Goal: Task Accomplishment & Management: Manage account settings

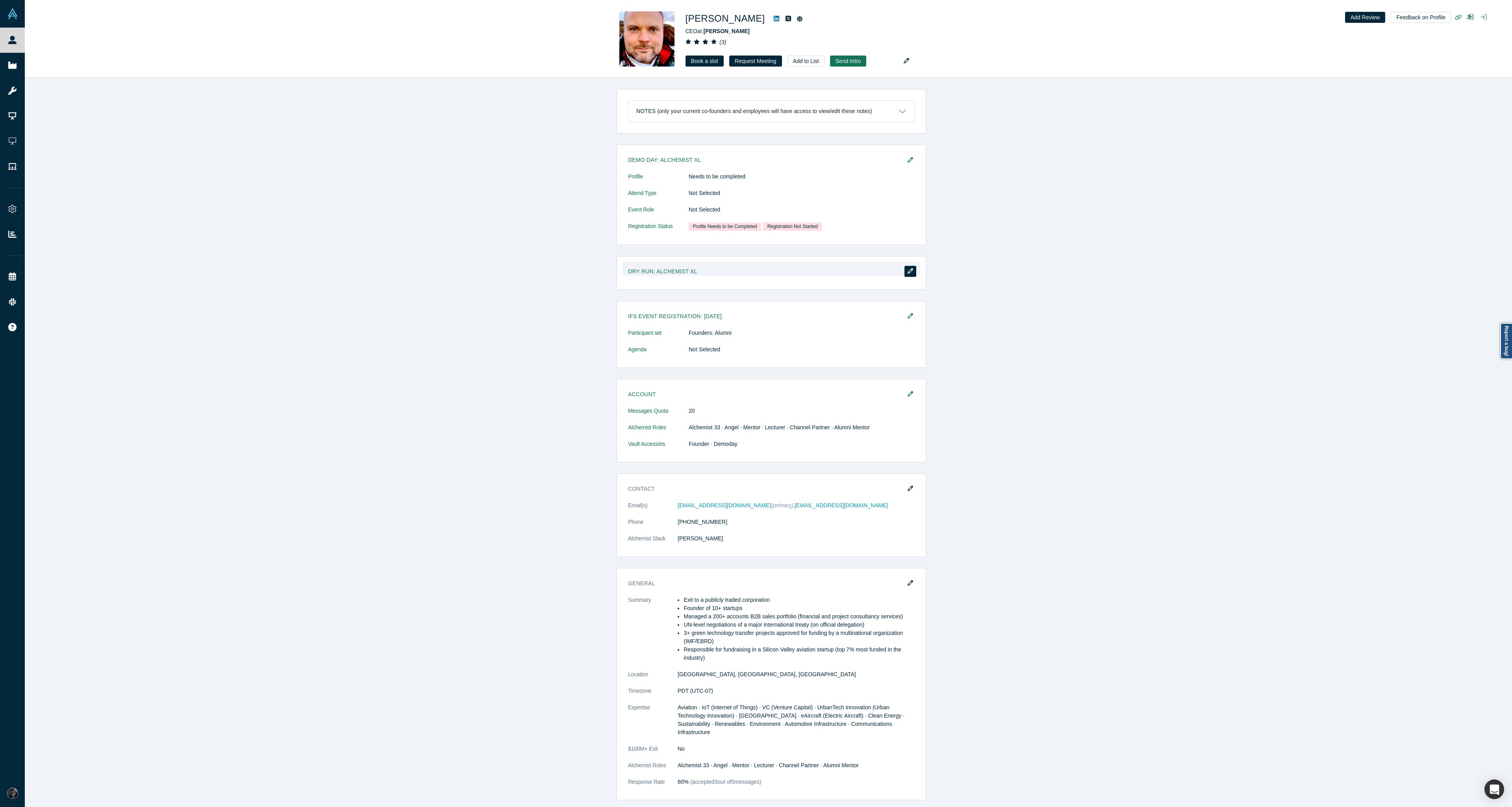
click at [909, 273] on icon "button" at bounding box center [910, 271] width 6 height 6
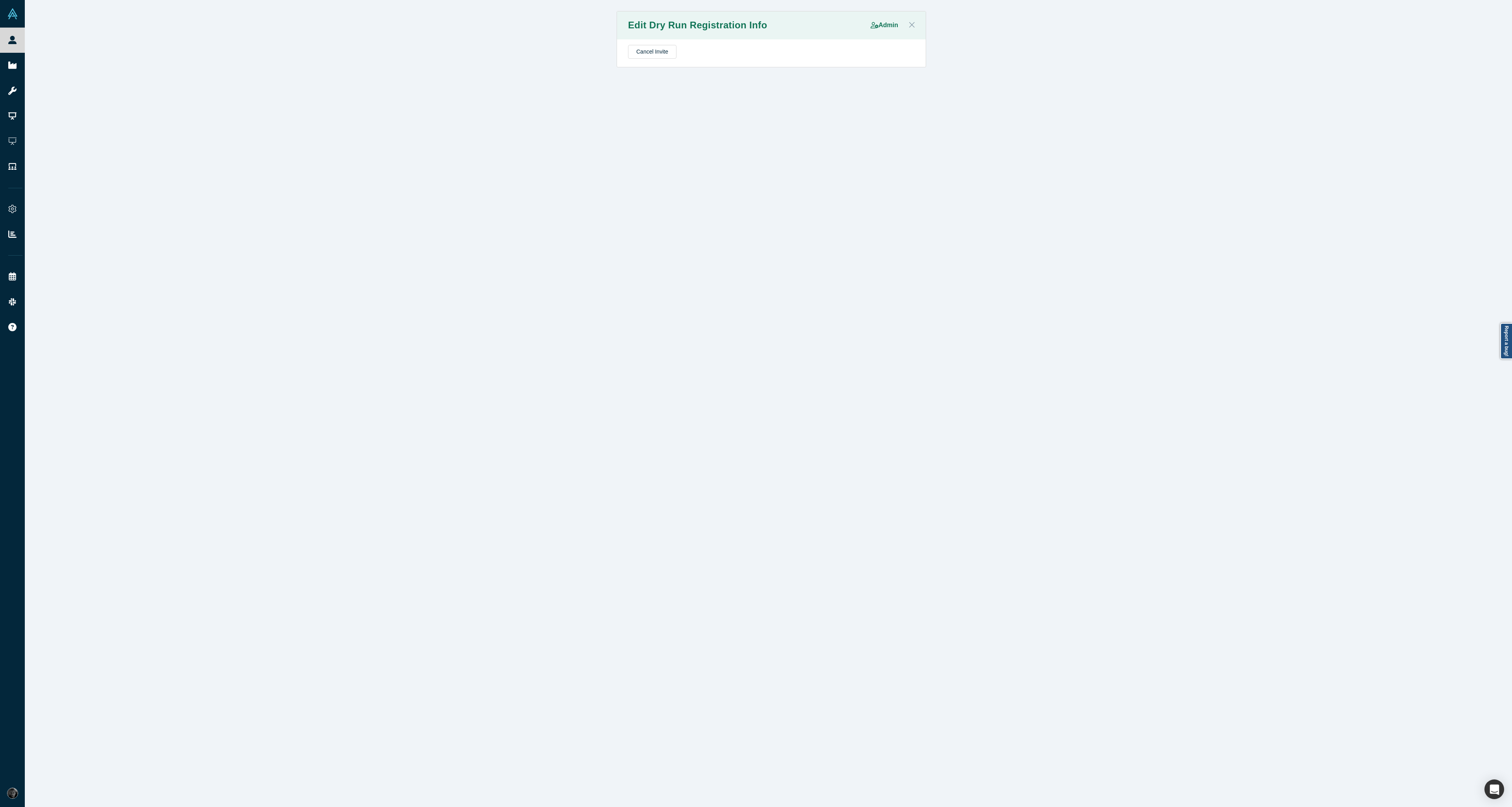
click at [909, 23] on icon "Close" at bounding box center [912, 24] width 6 height 9
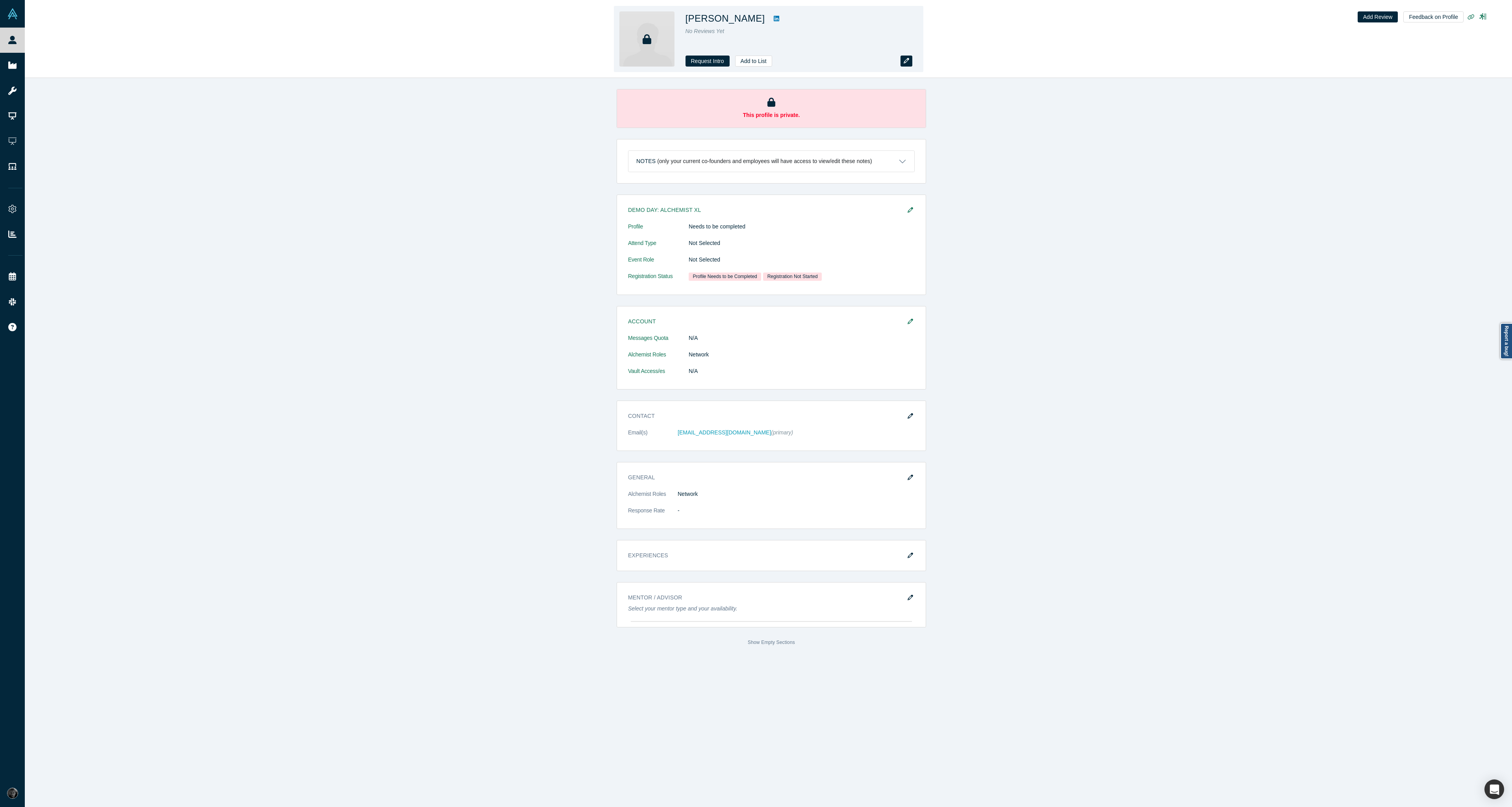
click at [910, 65] on button "button" at bounding box center [906, 61] width 12 height 11
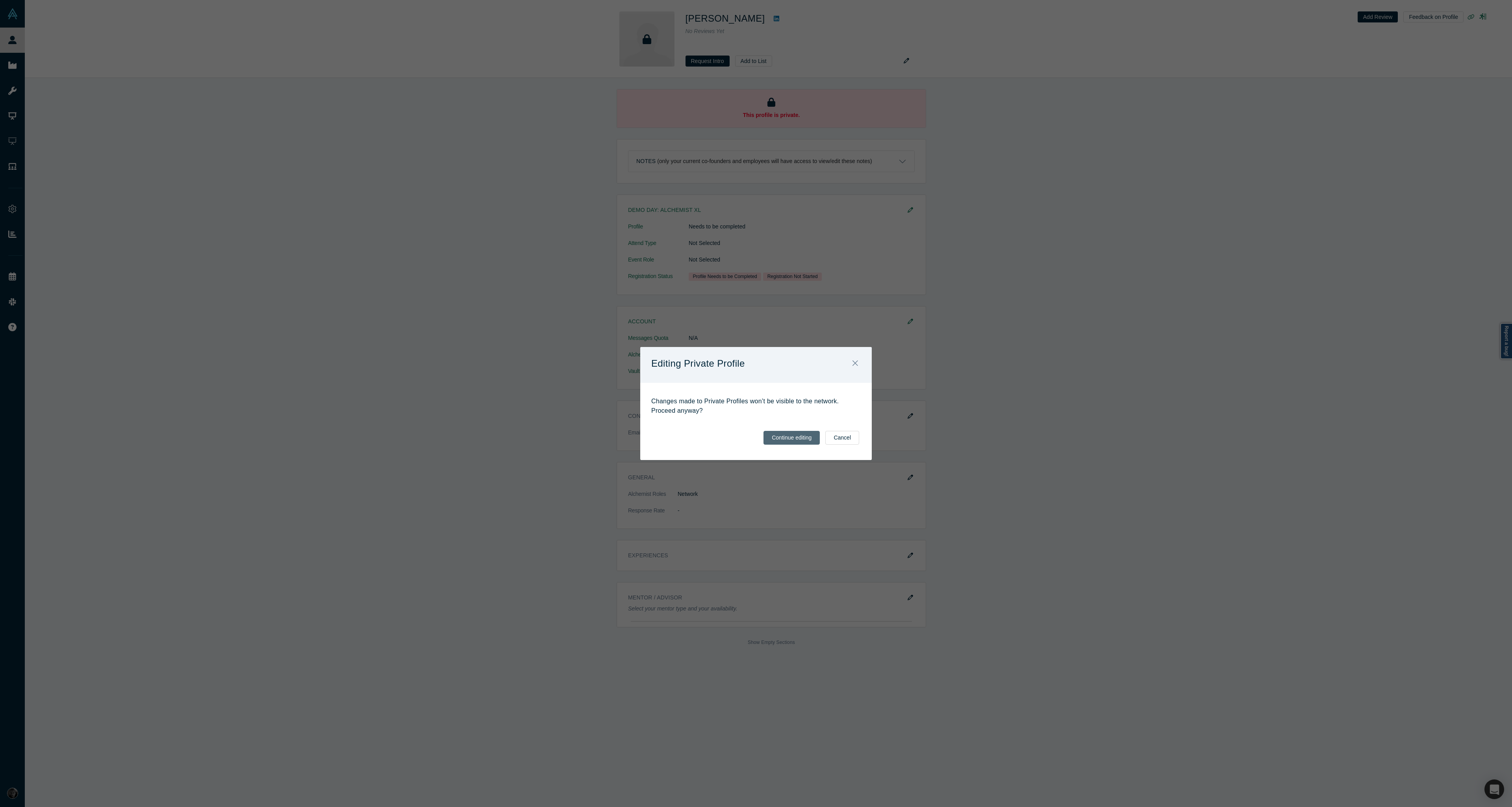
click at [810, 437] on button "Continue editing" at bounding box center [791, 437] width 56 height 14
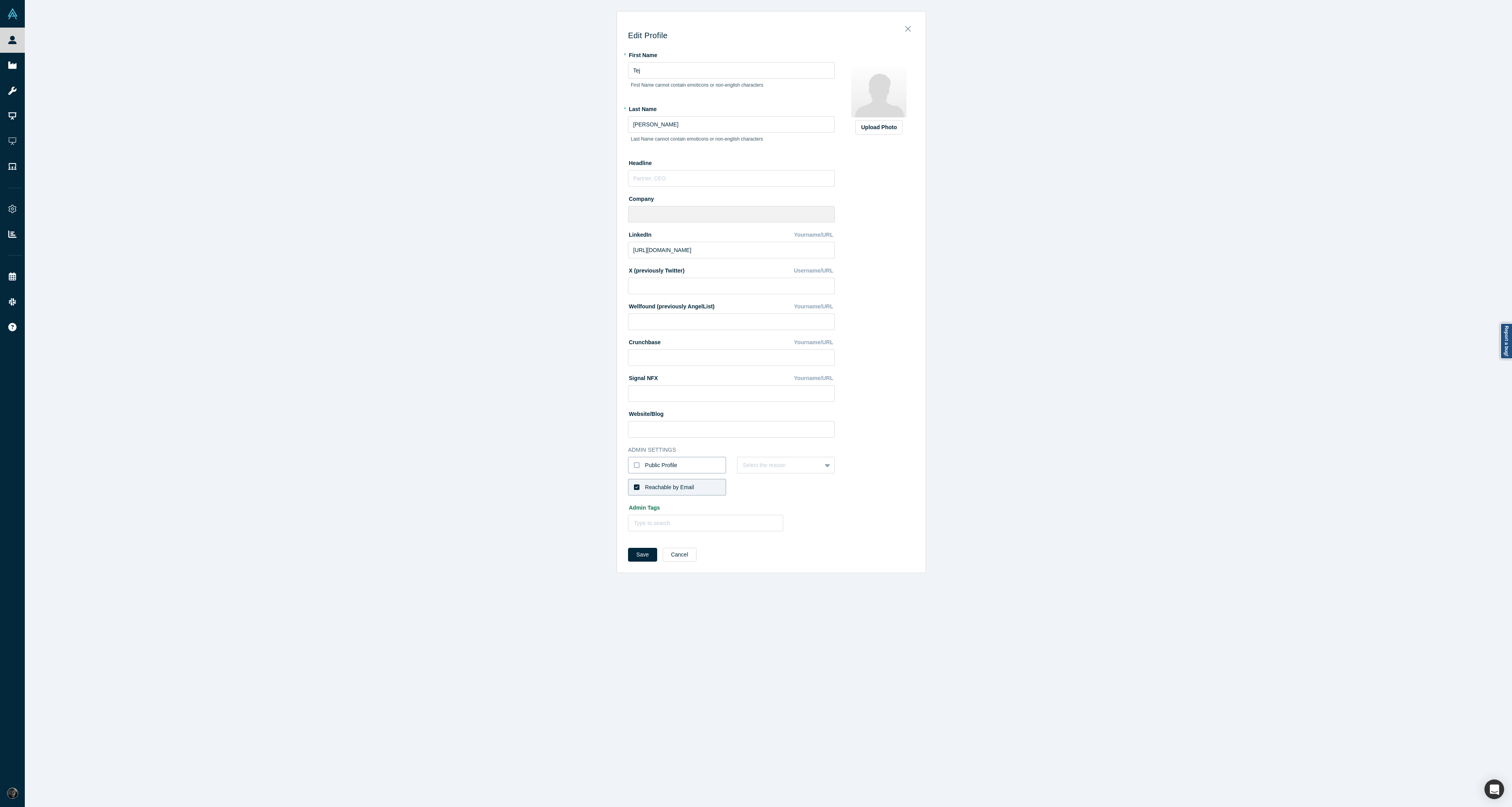
click at [676, 465] on label "Public Profile" at bounding box center [677, 465] width 98 height 17
click at [0, 0] on input "Public Profile" at bounding box center [0, 0] width 0 height 0
click at [676, 465] on label "Public Profile" at bounding box center [677, 465] width 98 height 17
click at [0, 0] on input "Public Profile" at bounding box center [0, 0] width 0 height 0
click at [676, 465] on label "Public Profile" at bounding box center [677, 465] width 98 height 17
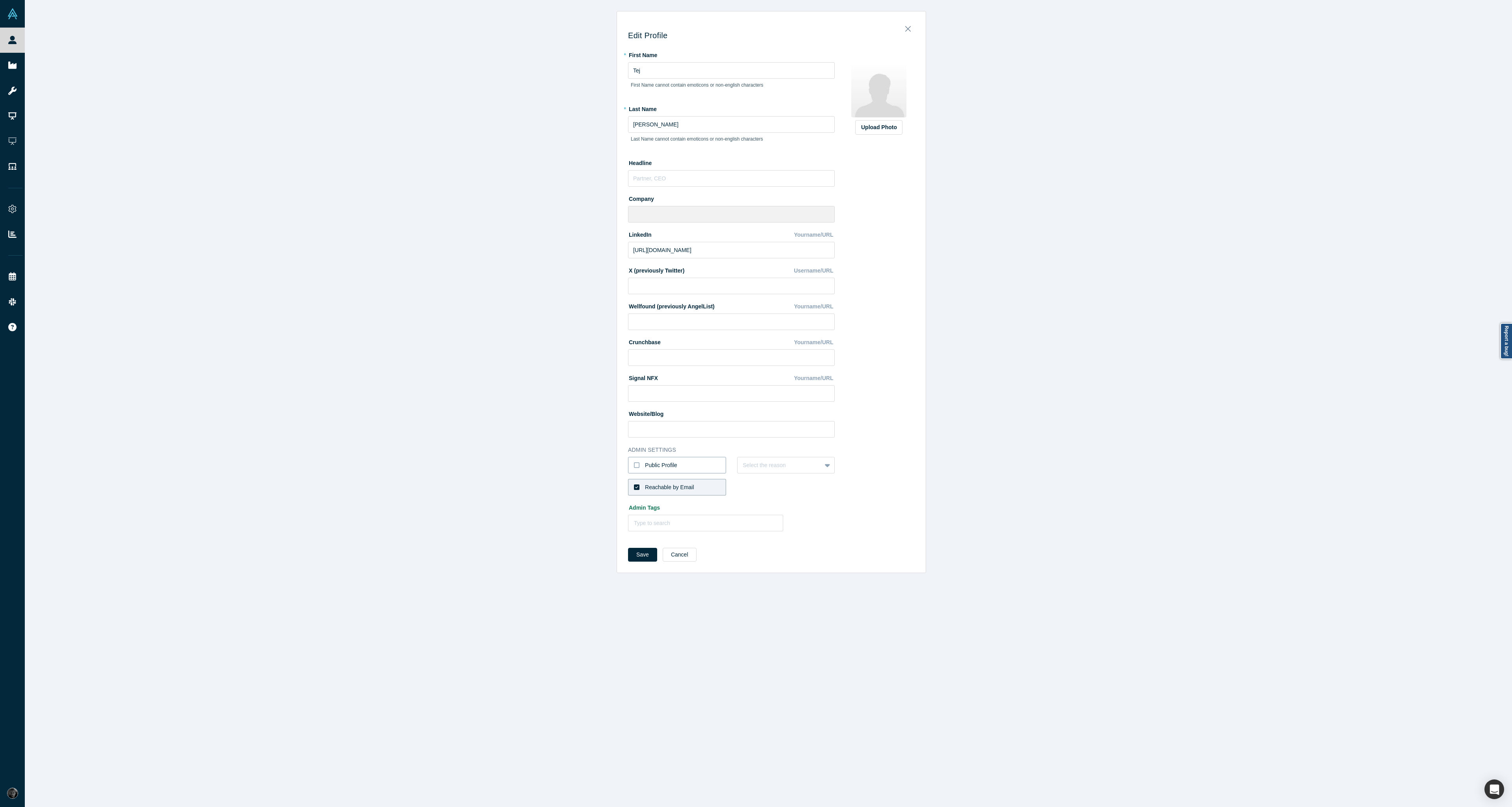
click at [0, 0] on input "Public Profile" at bounding box center [0, 0] width 0 height 0
click at [640, 452] on h3 "Admin Settings" at bounding box center [731, 450] width 206 height 8
click at [640, 461] on label "Public Profile" at bounding box center [677, 465] width 98 height 17
click at [0, 0] on input "Public Profile" at bounding box center [0, 0] width 0 height 0
click at [676, 555] on button "Cancel" at bounding box center [680, 555] width 34 height 14
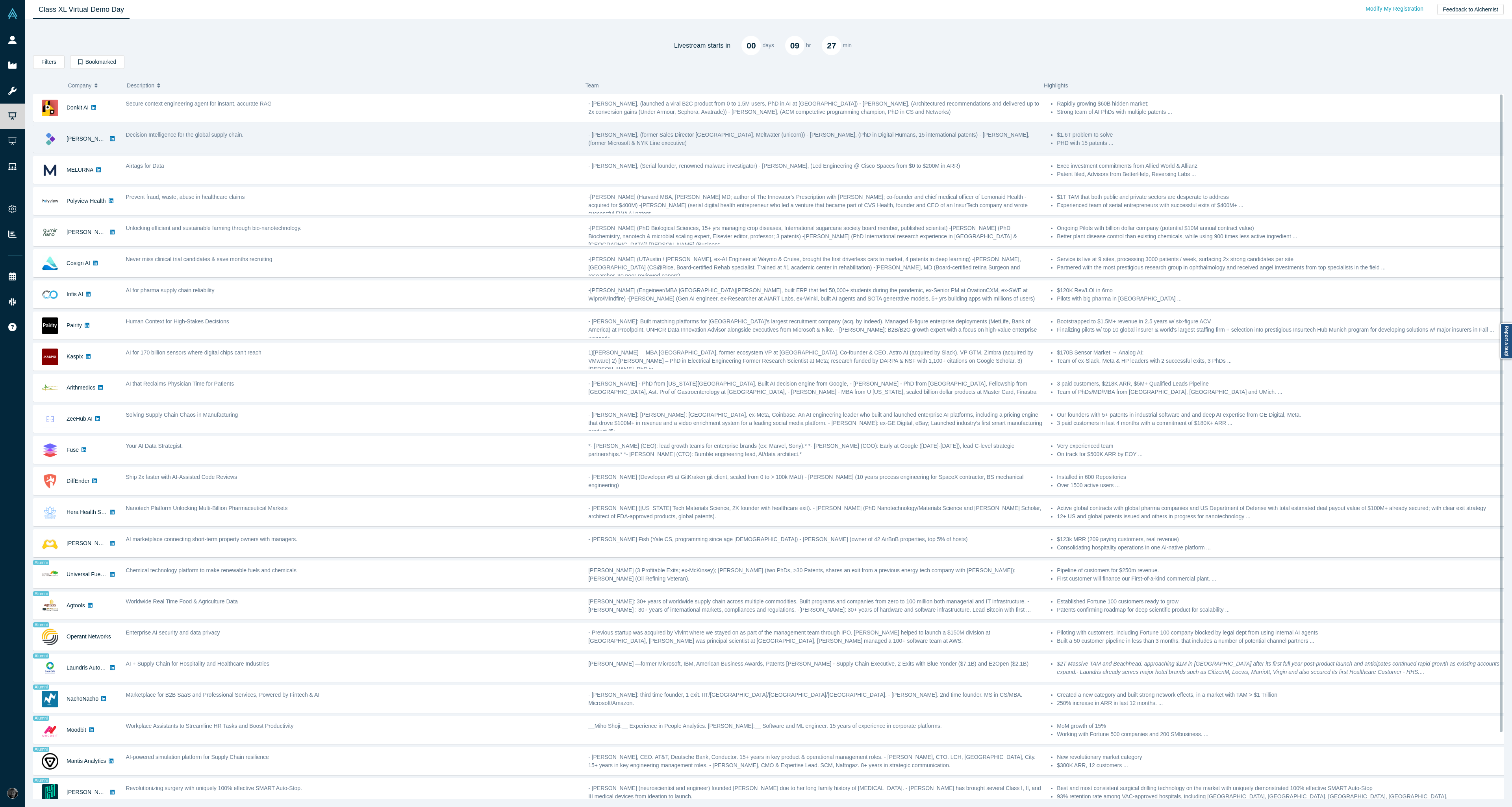
click at [394, 144] on div "Decision Intelligence for the global supply chain." at bounding box center [353, 138] width 463 height 25
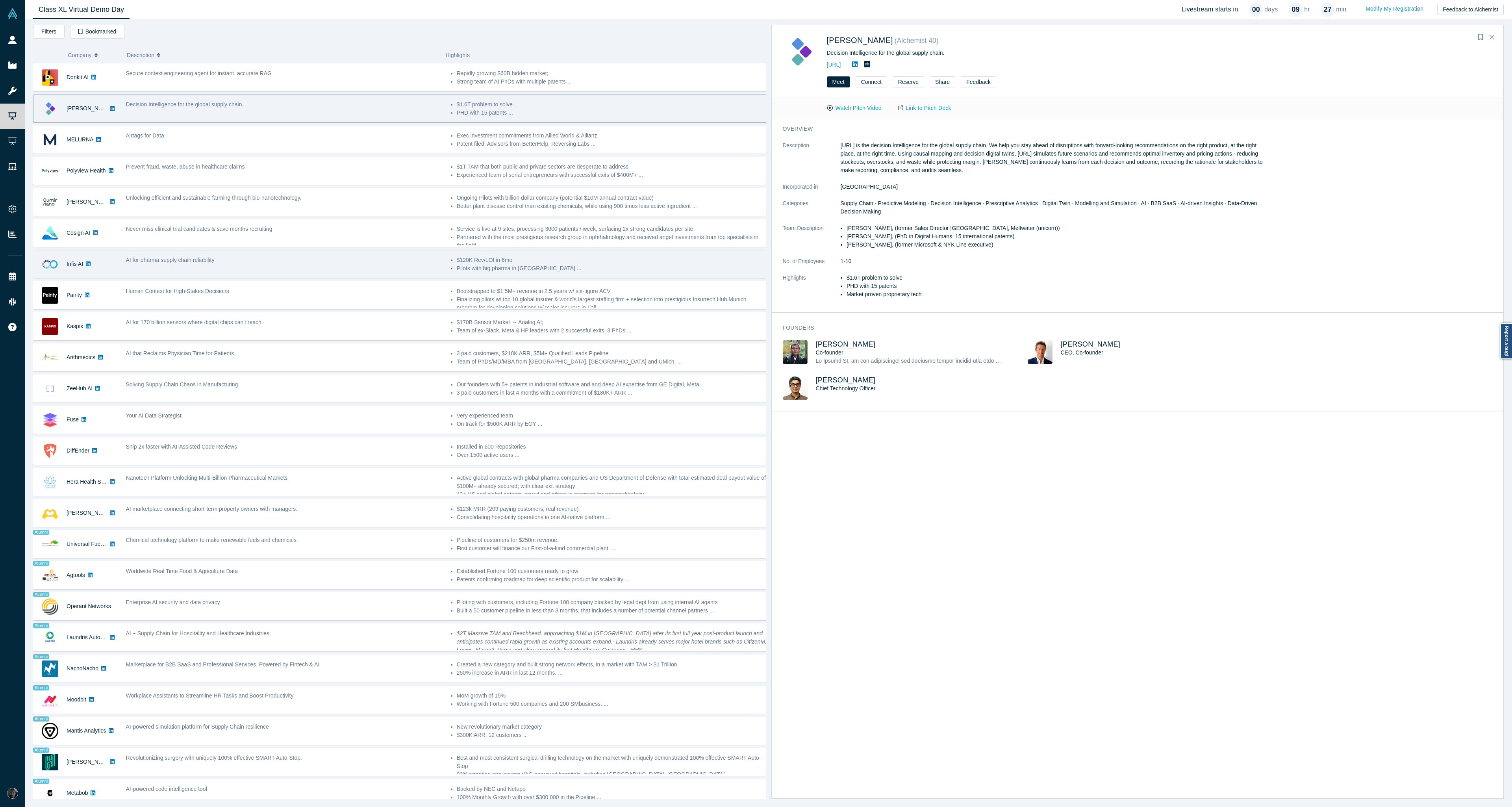
click at [350, 262] on div "AI for pharma supply chain reliability" at bounding box center [284, 260] width 317 height 8
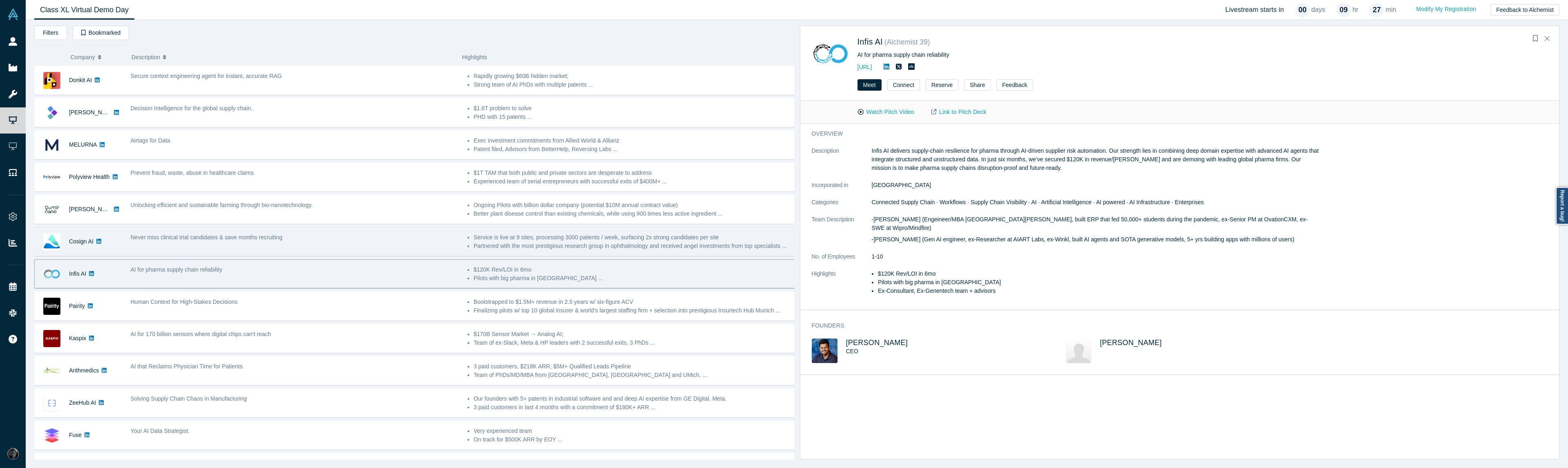
click at [415, 234] on div "Never miss clinical trial candidates & save months recruiting" at bounding box center [295, 237] width 328 height 8
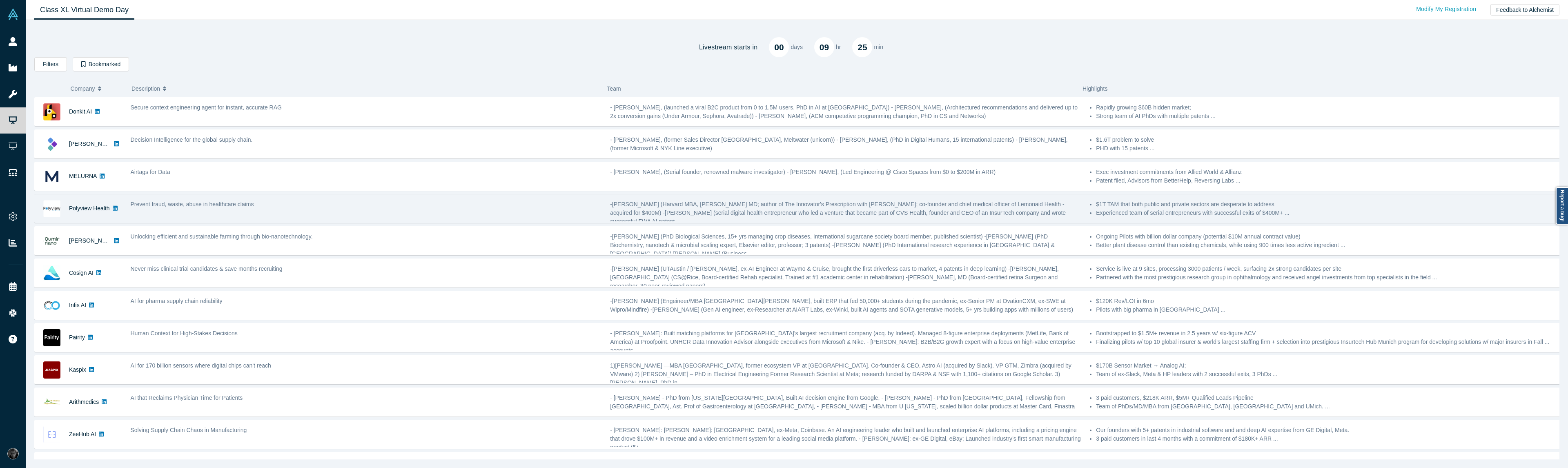
click at [564, 222] on div "Polyview Health Prevent fraud, waste, abuse in healthcare claims -[PERSON_NAME]…" at bounding box center [800, 208] width 1531 height 29
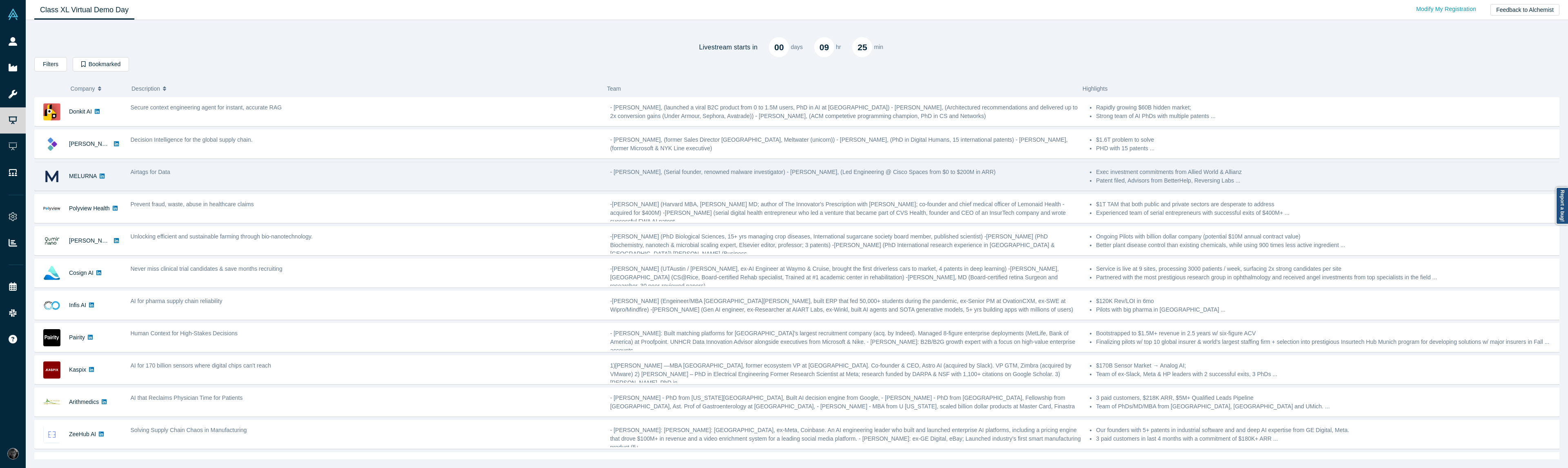
click at [452, 178] on div "Airtags for Data" at bounding box center [366, 176] width 480 height 26
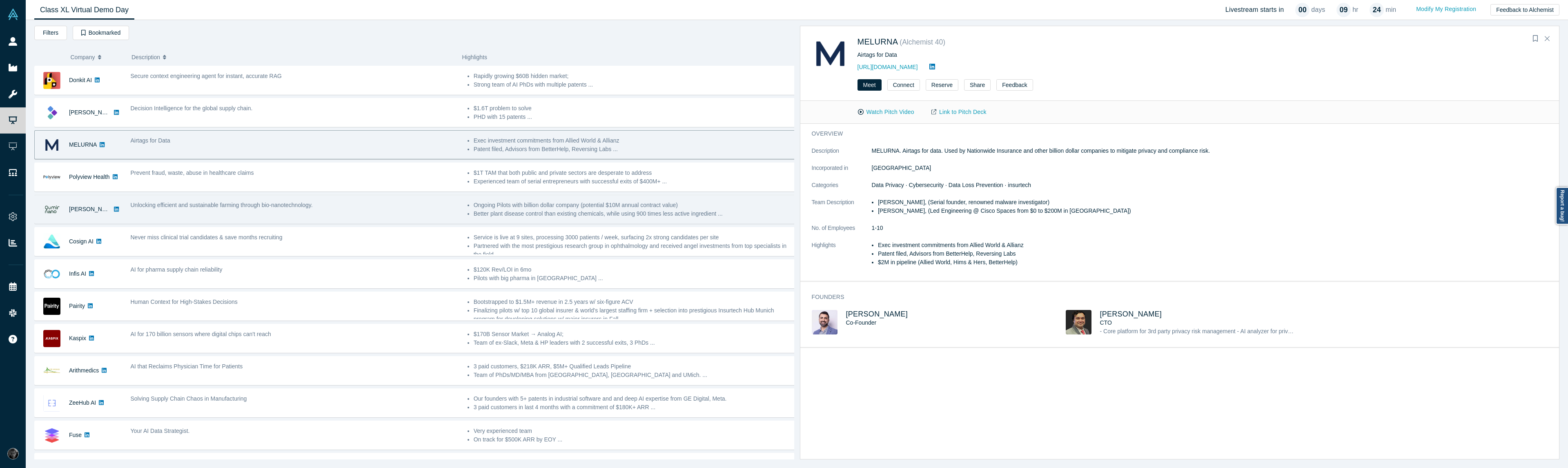
click at [317, 208] on div "Unlocking efficient and sustainable farming through bio-nanotechnology." at bounding box center [295, 205] width 328 height 8
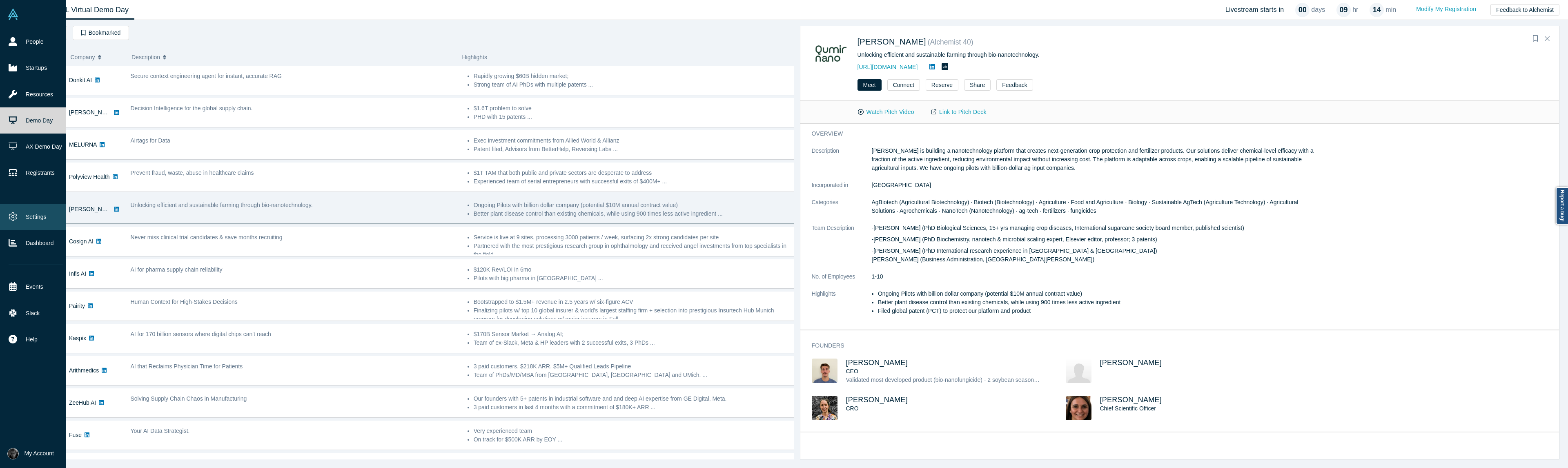
click at [16, 216] on icon at bounding box center [13, 217] width 8 height 8
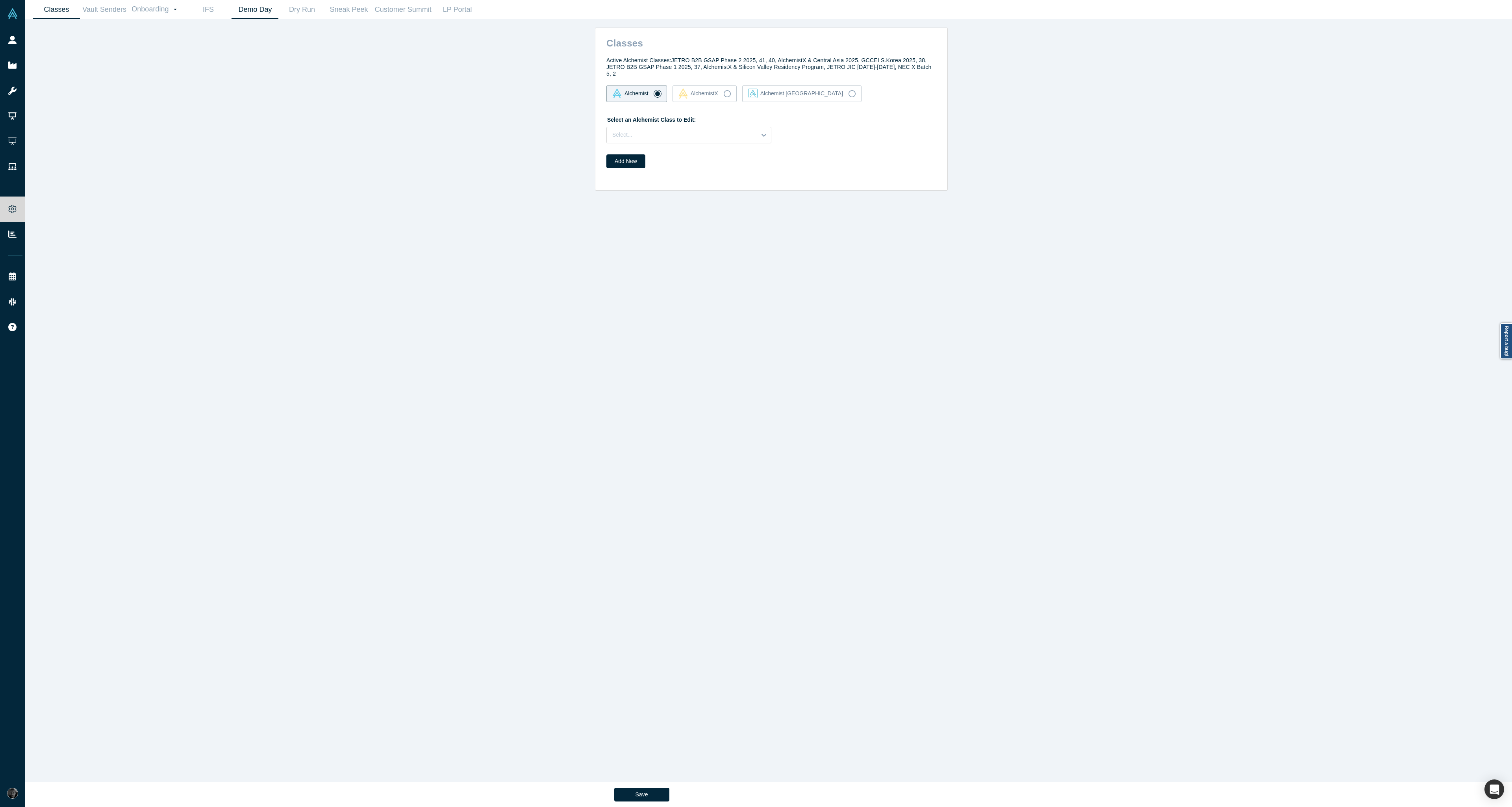
click at [242, 6] on link "Demo Day" at bounding box center [255, 9] width 47 height 18
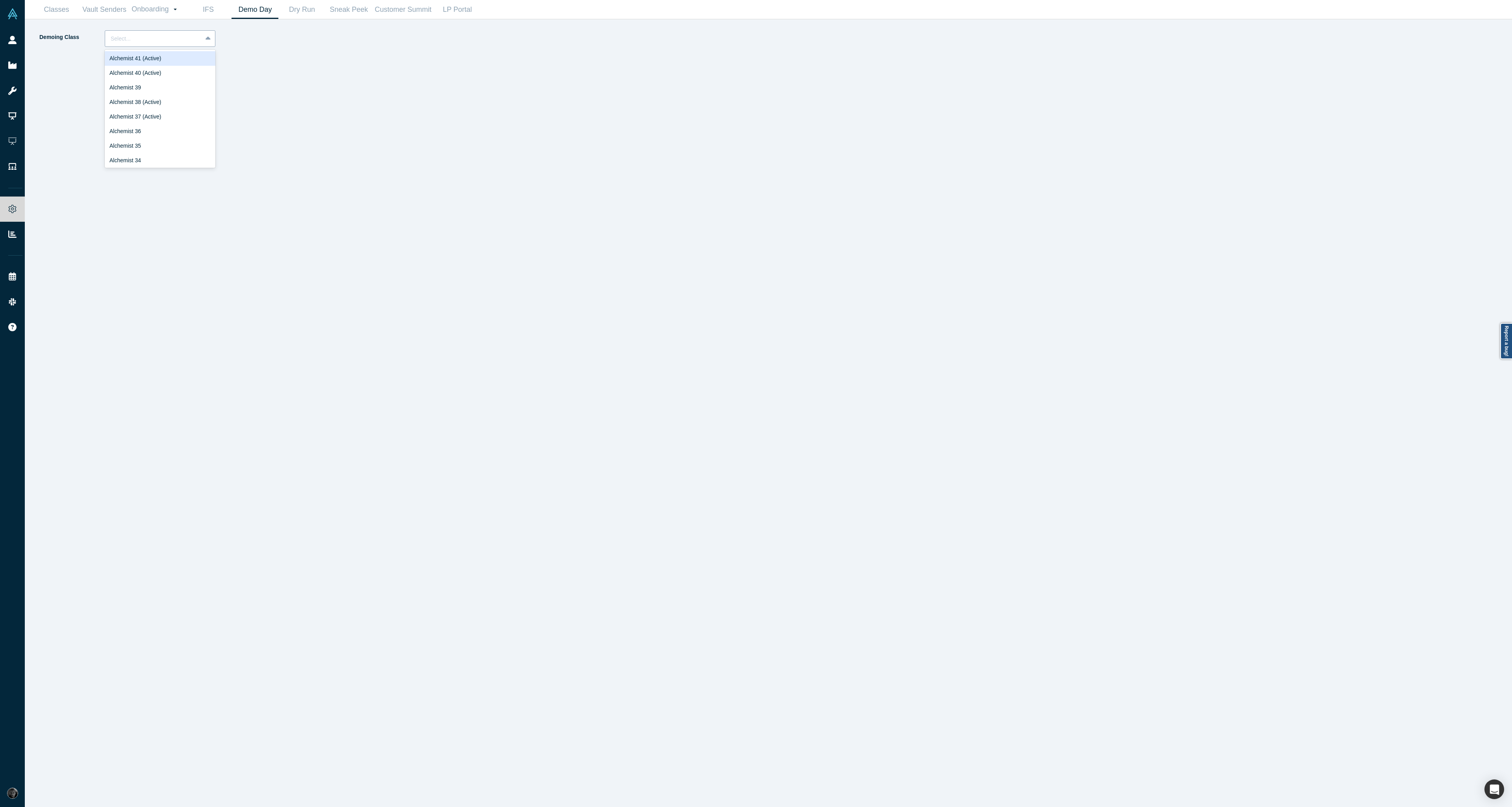
click at [195, 39] on div at bounding box center [153, 39] width 86 height 10
click at [184, 78] on div "Alchemist 40 (Active)" at bounding box center [160, 73] width 111 height 14
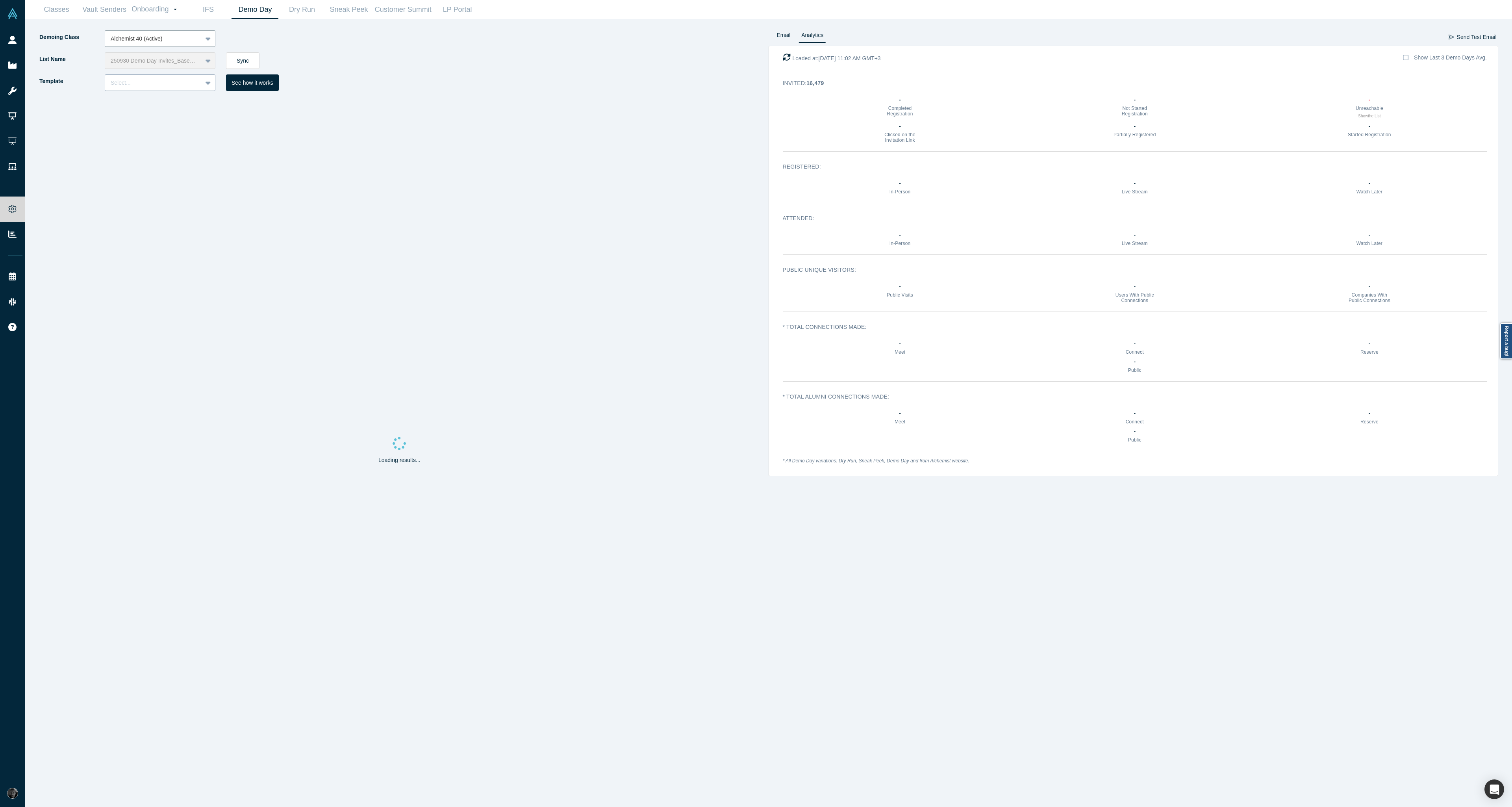
click at [170, 87] on div "Select..." at bounding box center [153, 83] width 97 height 10
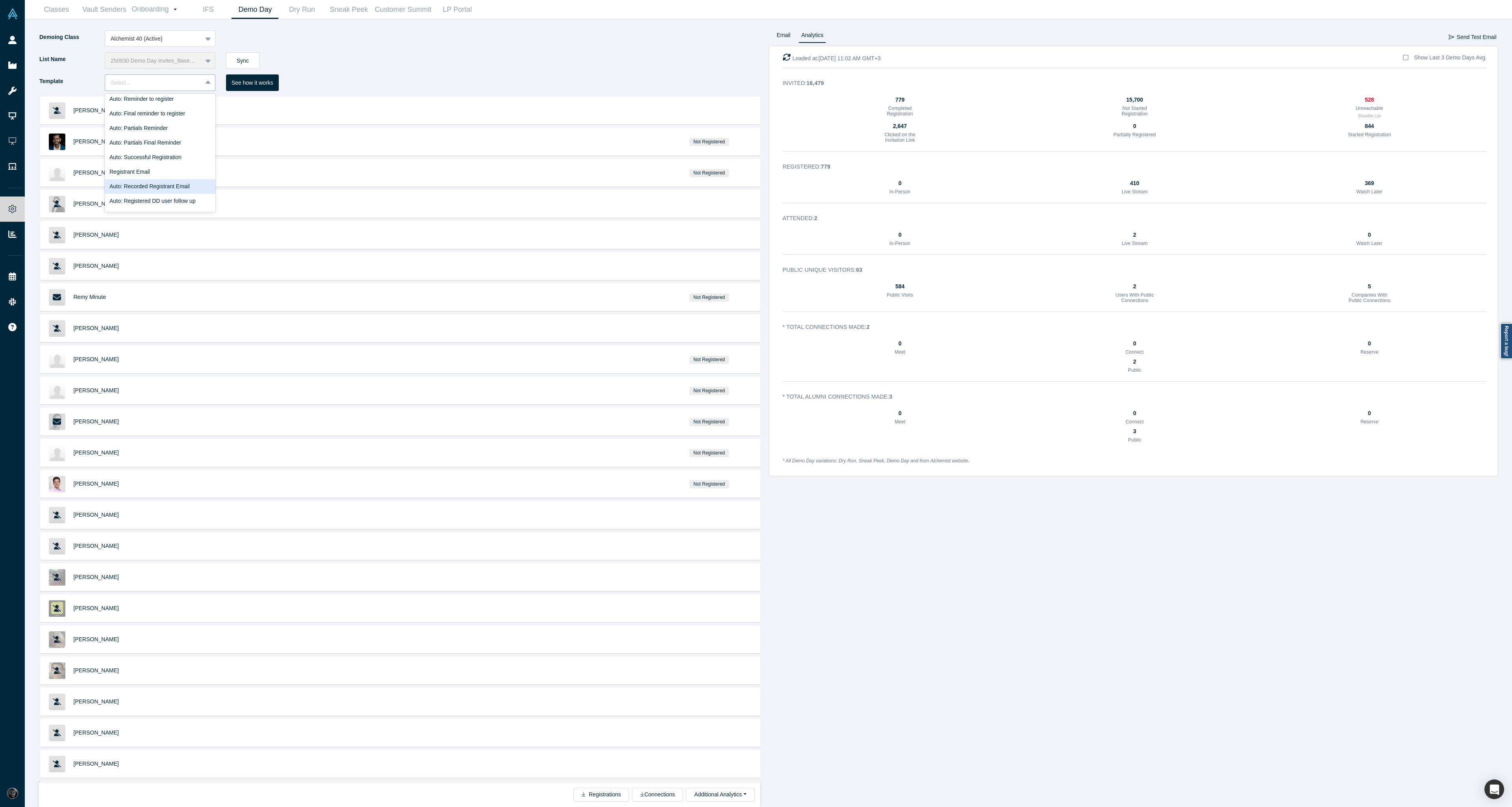
scroll to position [95, 0]
click at [194, 141] on div "Auto: Recorded Registrant Email" at bounding box center [160, 139] width 111 height 14
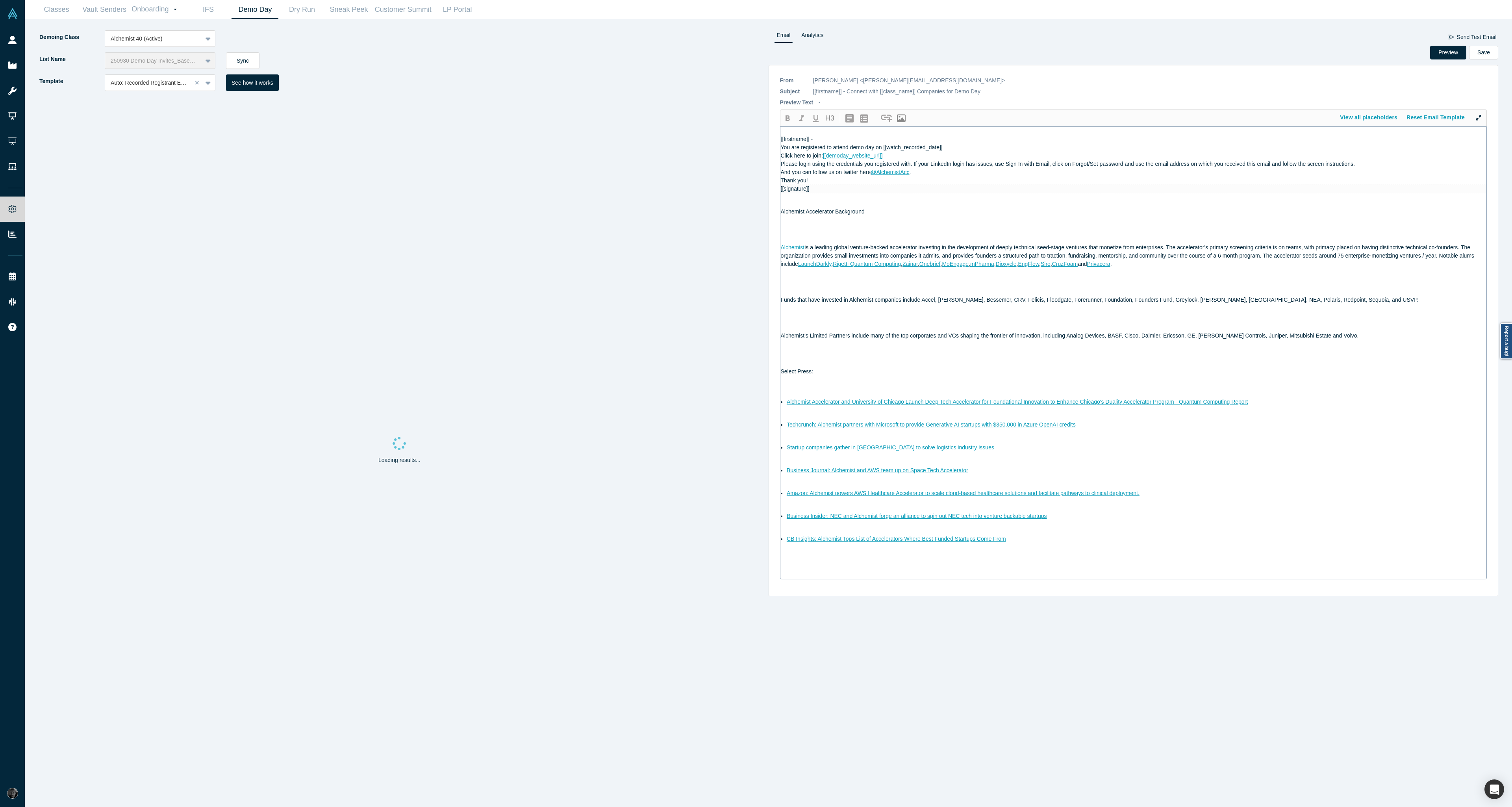
click at [903, 159] on div "Click here to join: [[demoday_website_url]]" at bounding box center [1134, 156] width 706 height 8
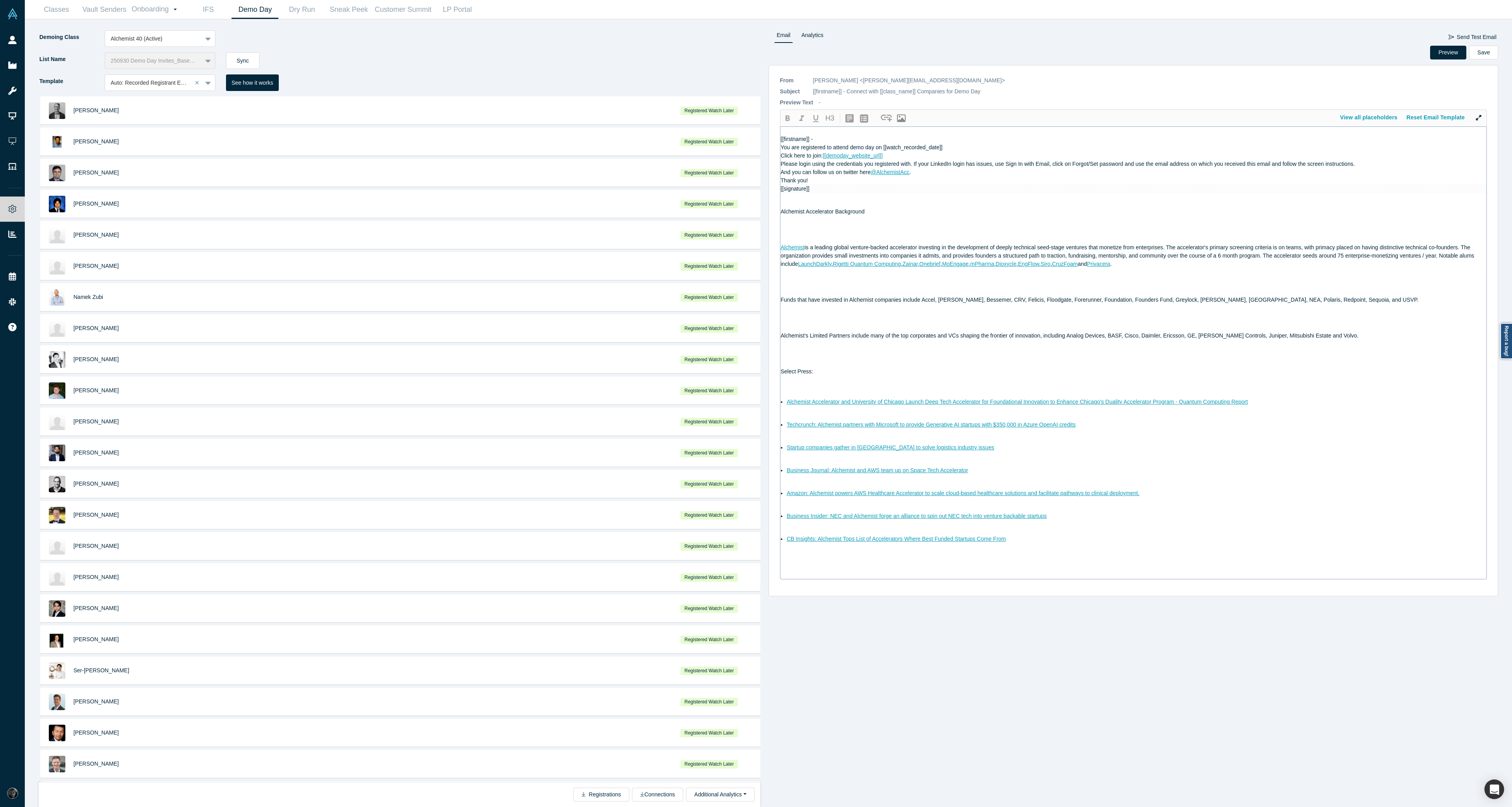
click at [820, 158] on span "Click here to join:" at bounding box center [802, 156] width 42 height 6
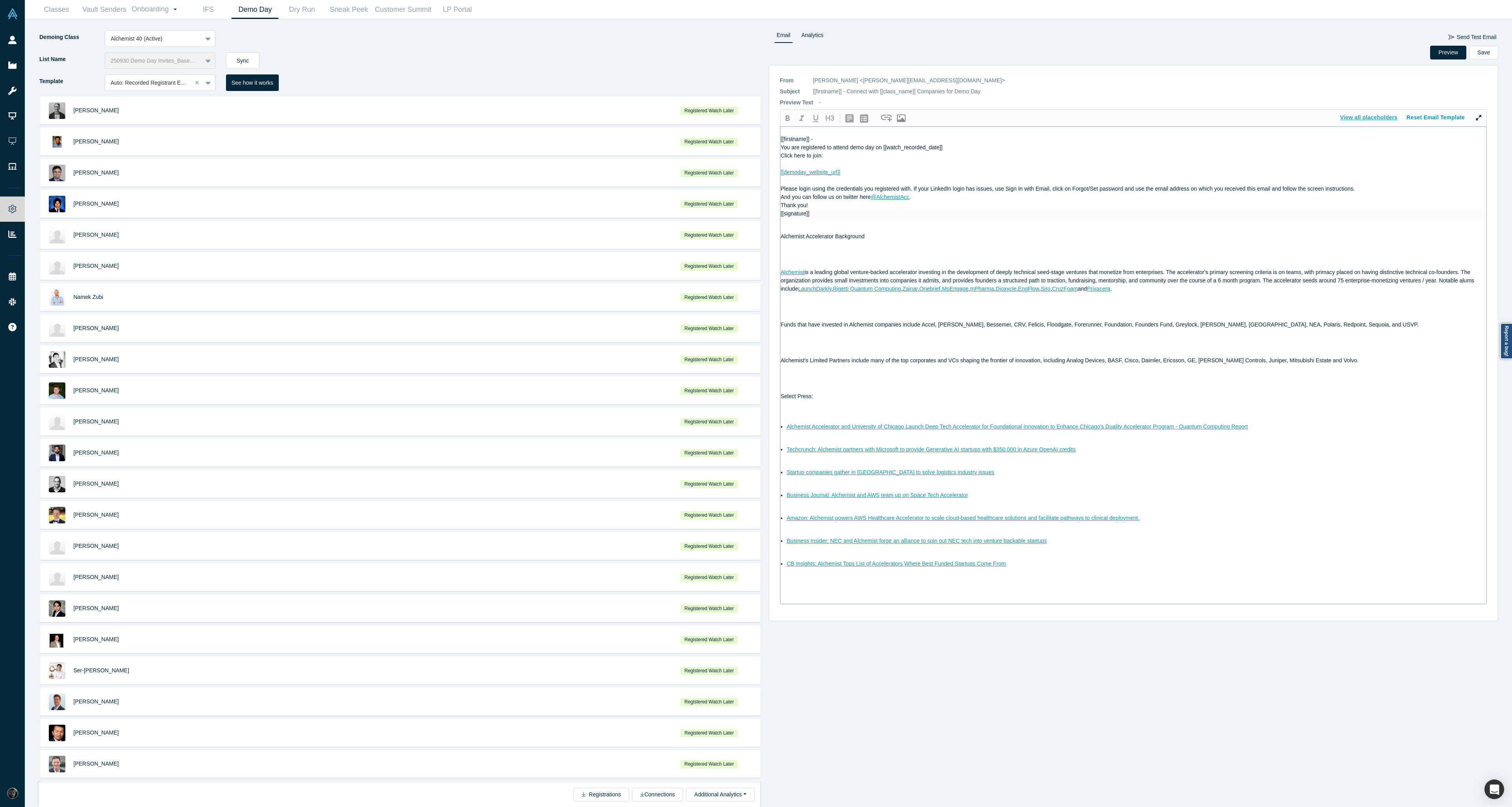
click at [1375, 118] on button "View all placeholders" at bounding box center [1368, 117] width 67 height 14
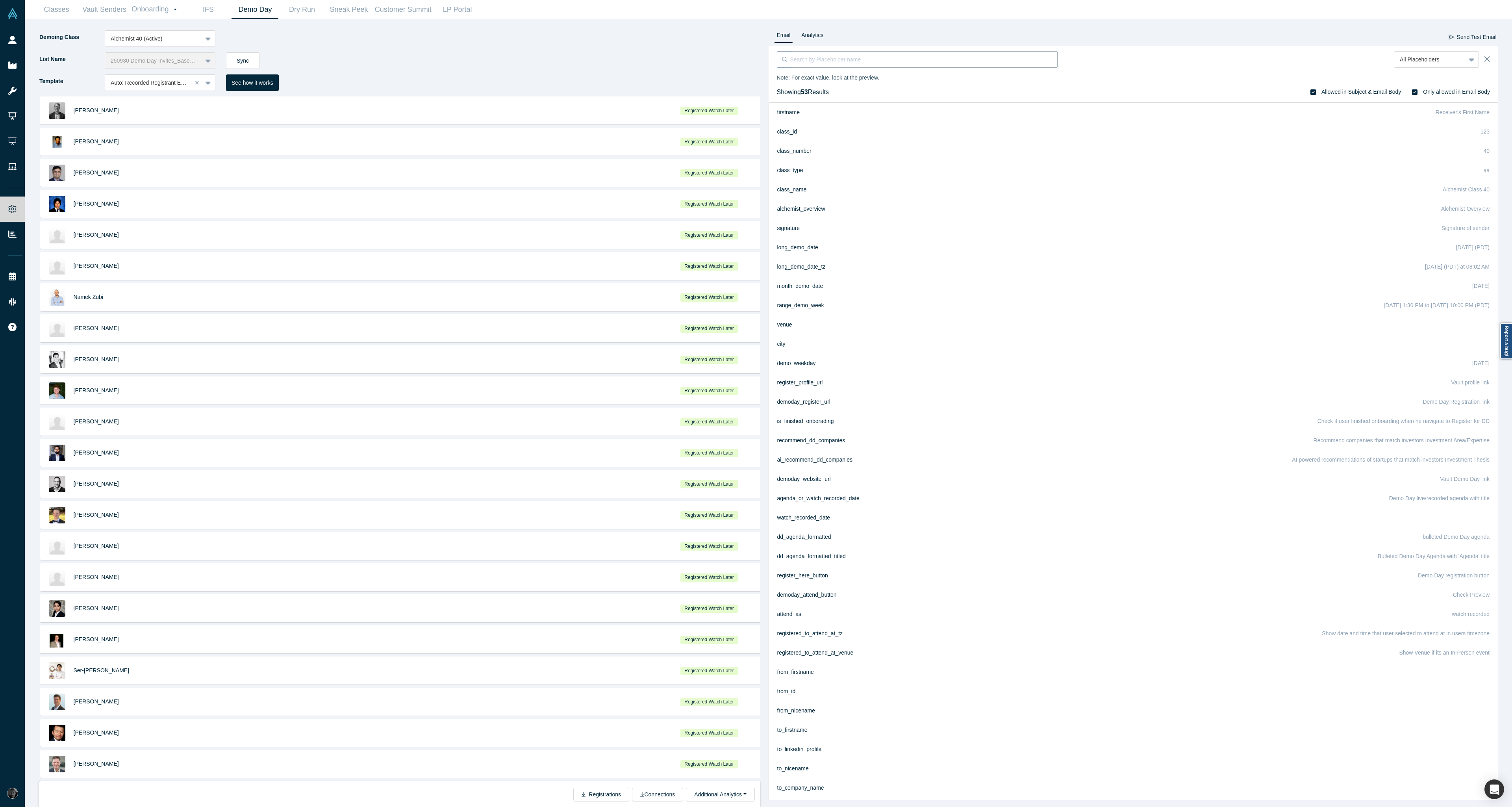
click at [994, 62] on input at bounding box center [924, 59] width 268 height 17
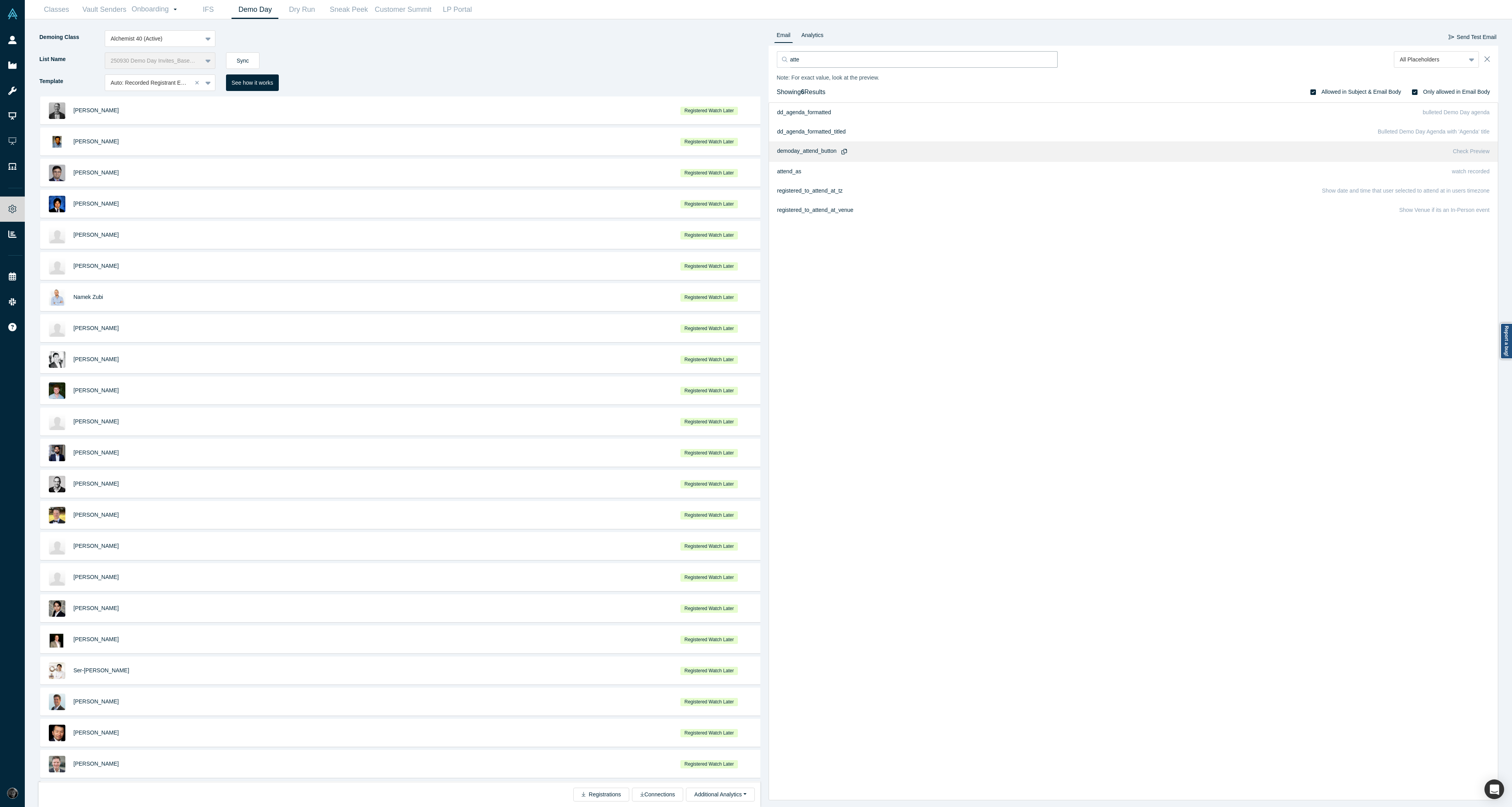
type input "atte"
click at [821, 153] on div "demoday_attend_button" at bounding box center [812, 152] width 72 height 10
click at [844, 153] on icon "button" at bounding box center [844, 151] width 6 height 6
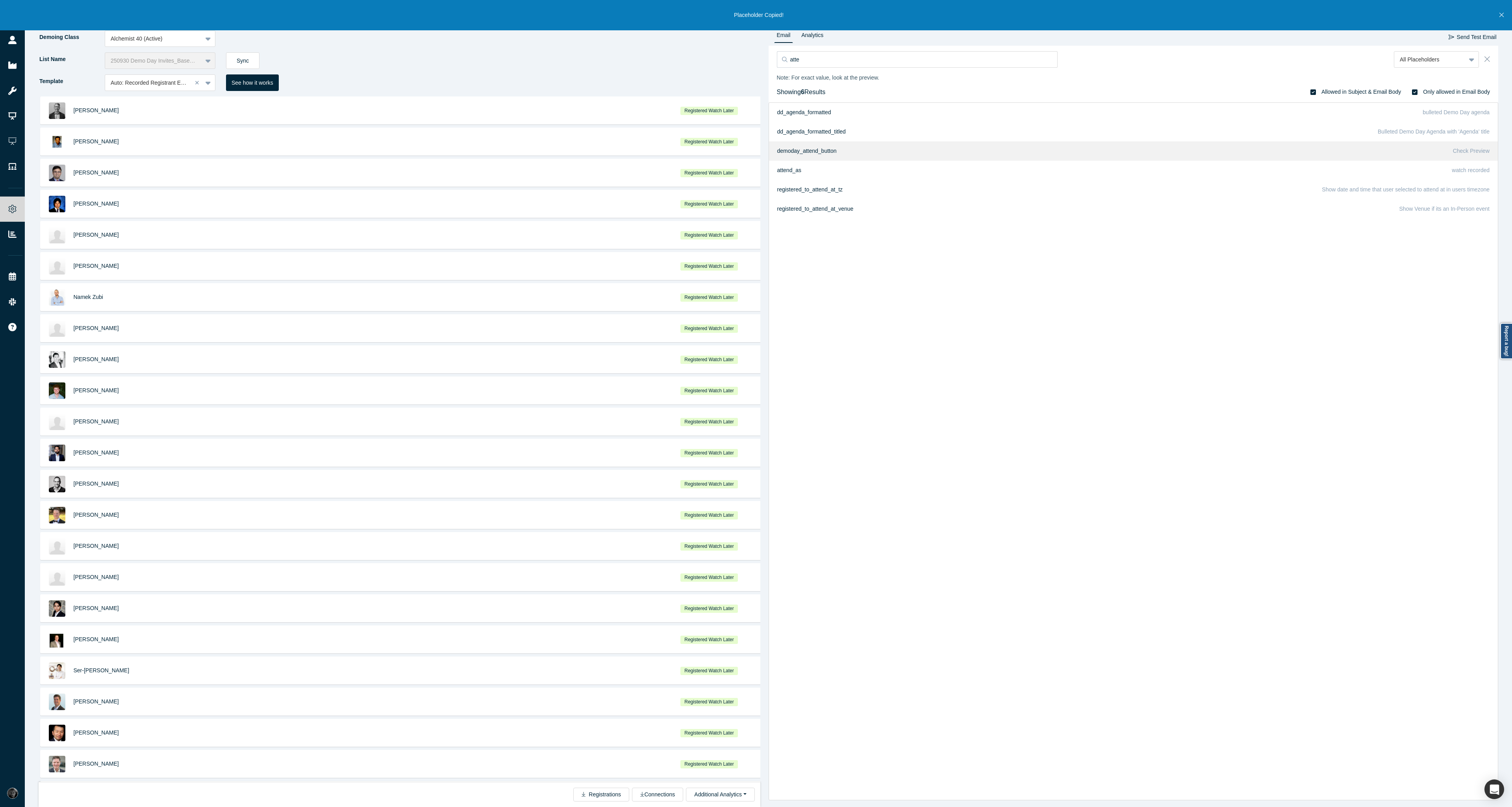
click at [1487, 59] on icon "Close" at bounding box center [1487, 59] width 6 height 6
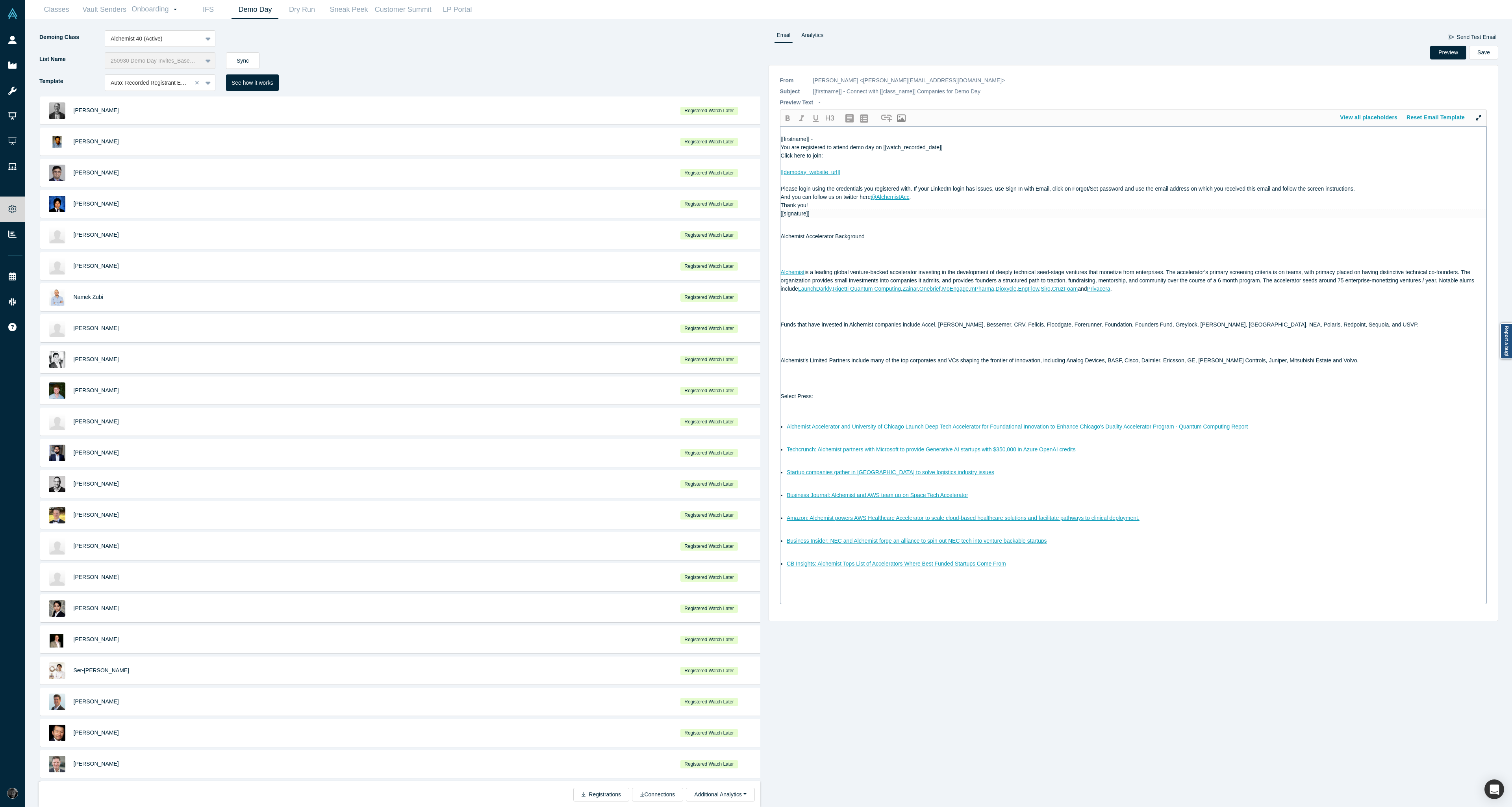
click at [811, 179] on div at bounding box center [1134, 181] width 706 height 8
click at [1449, 51] on button "Preview" at bounding box center [1448, 52] width 36 height 14
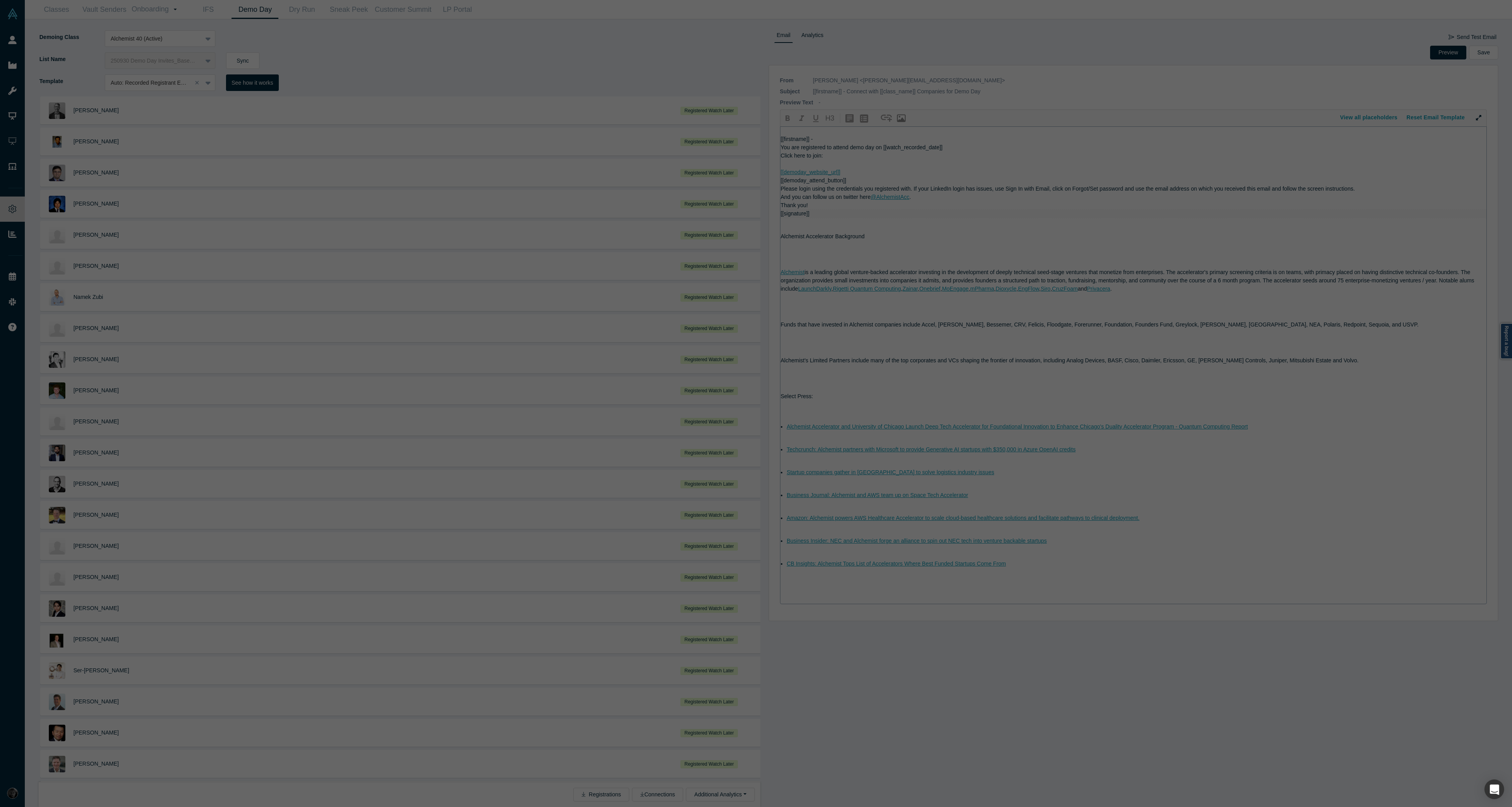
scroll to position [0, 0]
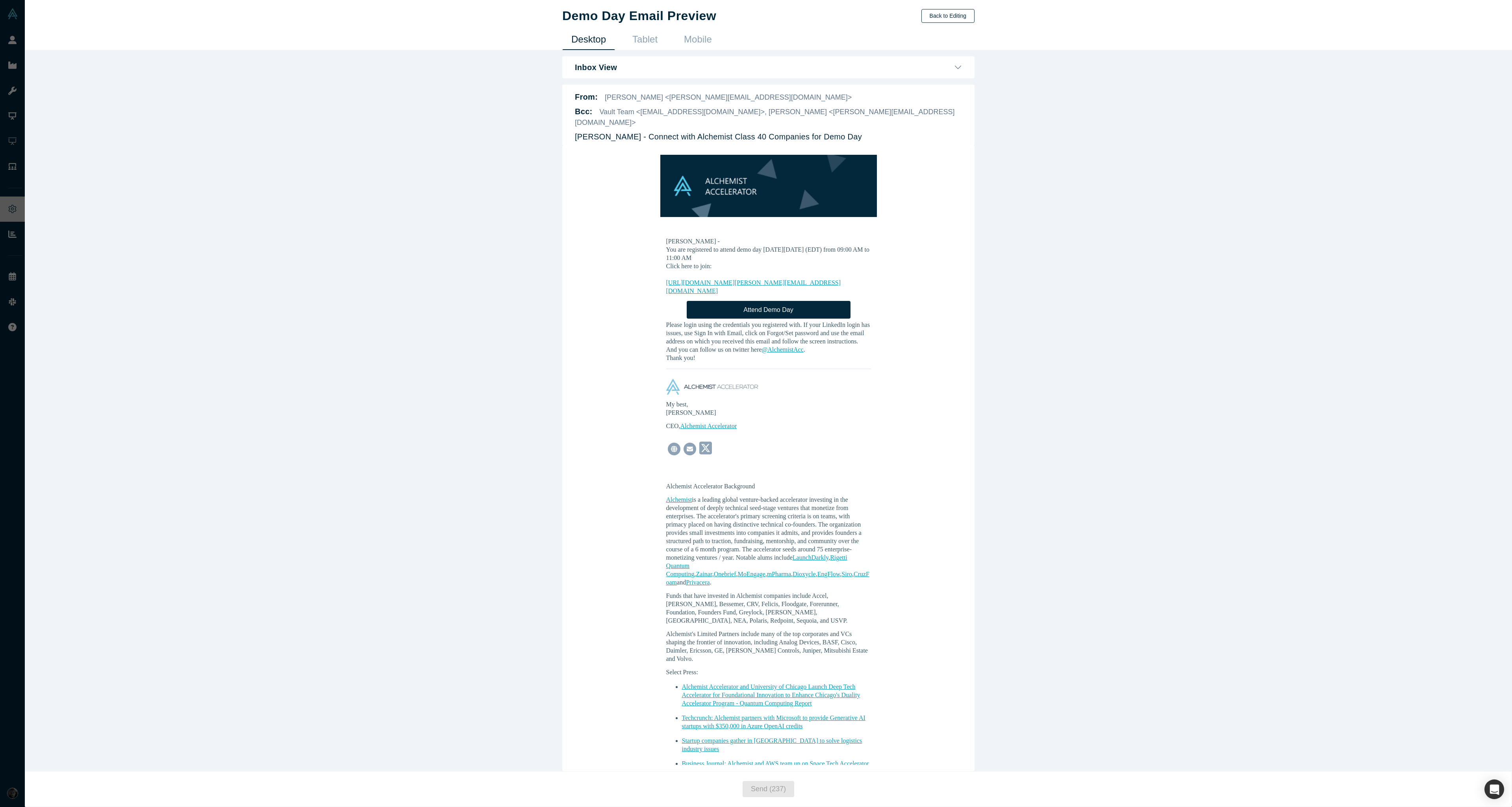
click at [944, 16] on button "Back to Editing" at bounding box center [948, 15] width 53 height 14
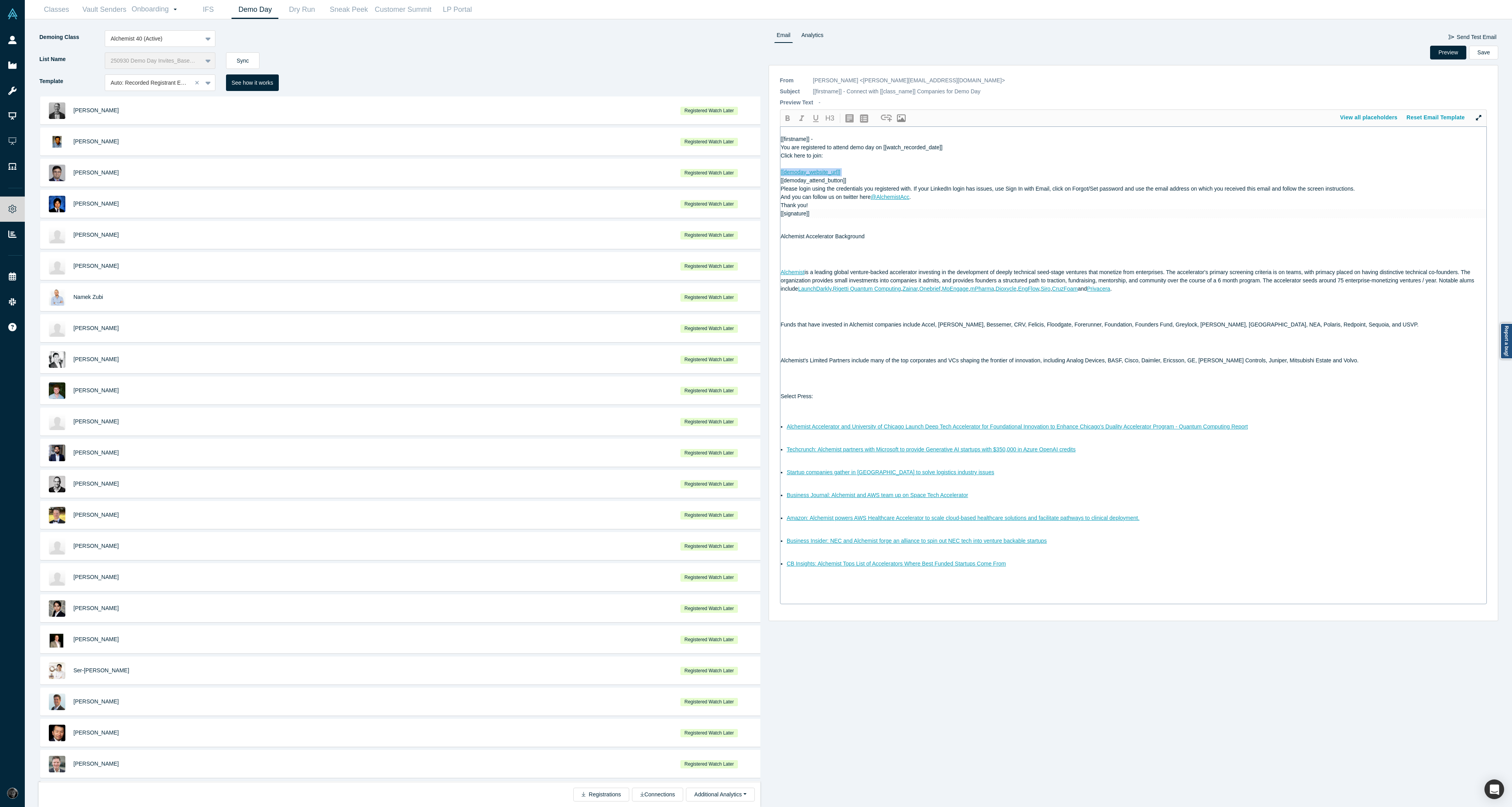
drag, startPoint x: 850, startPoint y: 174, endPoint x: 877, endPoint y: 156, distance: 32.4
click at [740, 174] on div "Demoing Class Alchemist 40 (Active) List Name 250930 Demo Day Invites_Base List…" at bounding box center [768, 413] width 1476 height 788
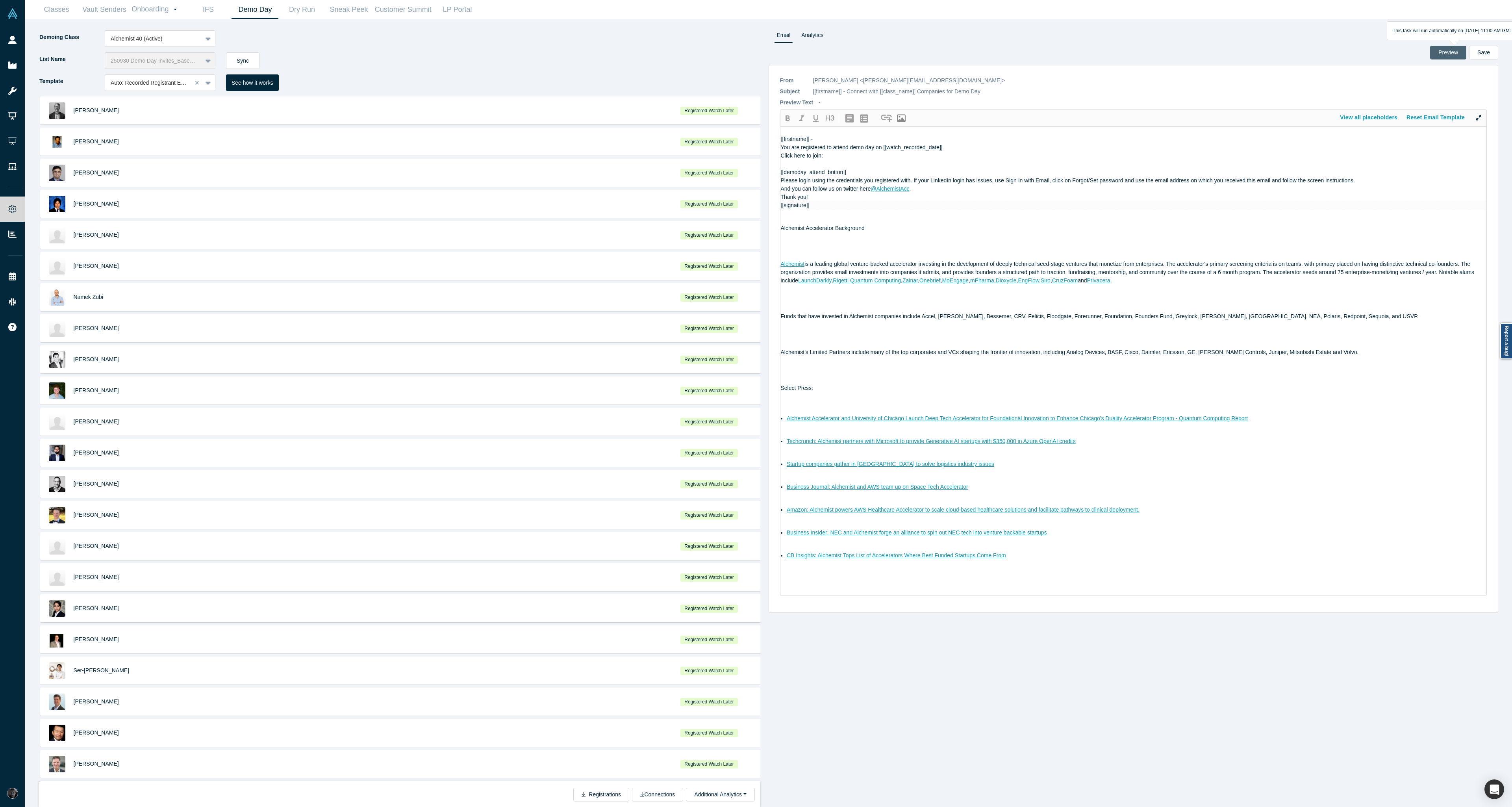
click at [1440, 55] on button "Preview" at bounding box center [1448, 52] width 36 height 14
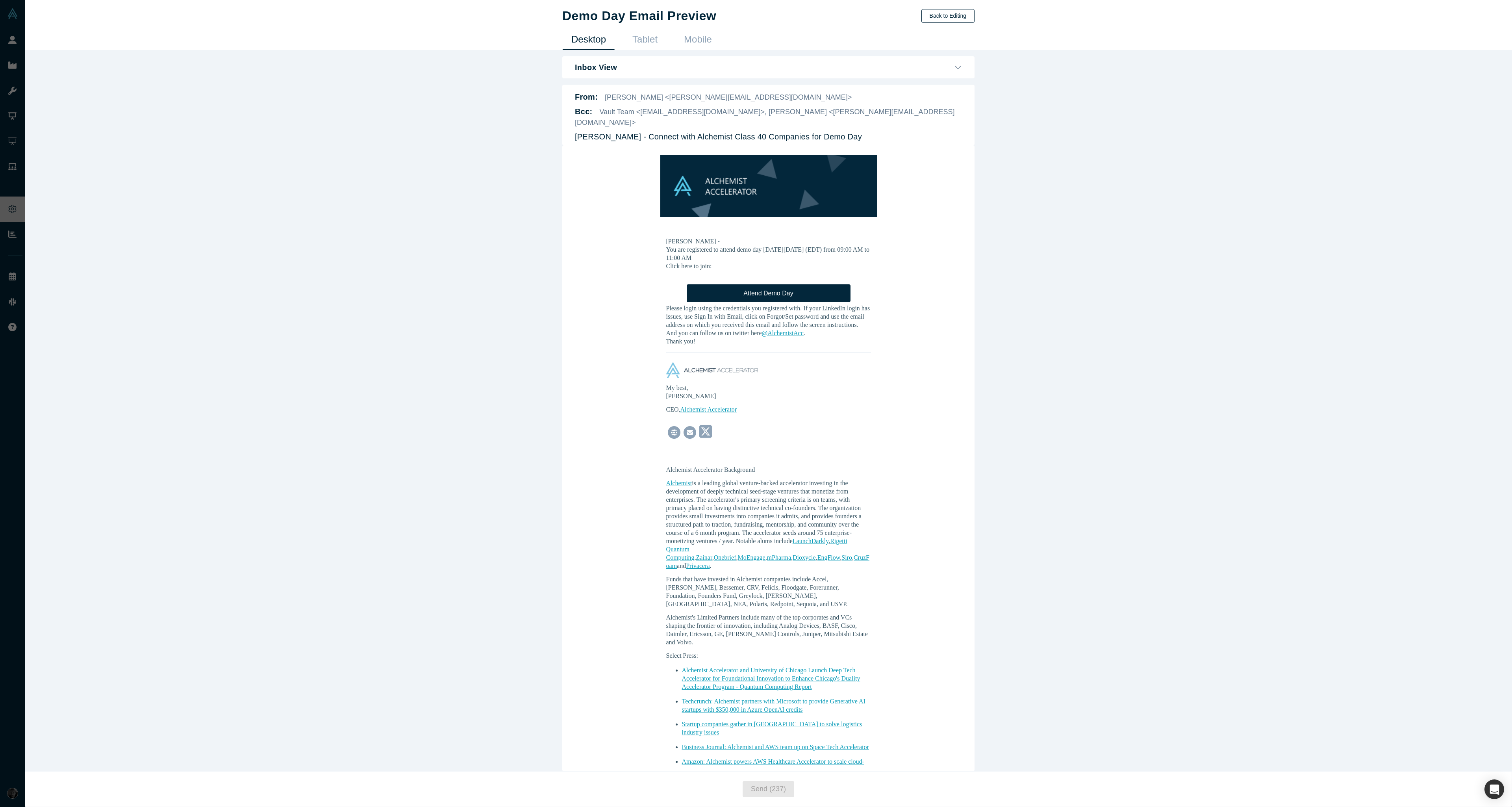
click at [942, 18] on button "Back to Editing" at bounding box center [948, 15] width 53 height 14
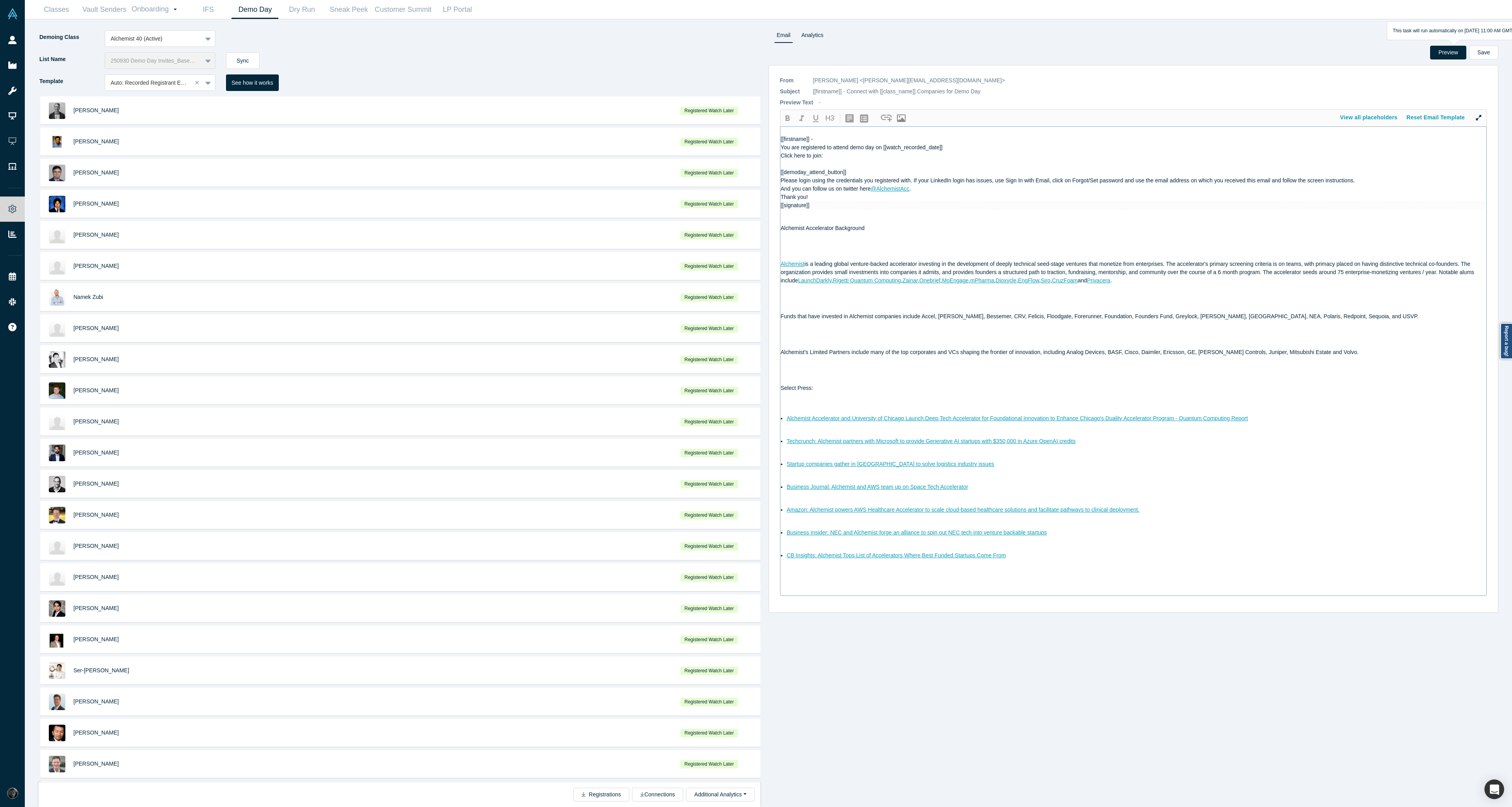
click at [780, 156] on div "[[firstname]] - You are registered to attend demo day on [[watch_recorded_date]…" at bounding box center [1133, 361] width 706 height 469
click at [781, 157] on span "Click here to join:" at bounding box center [802, 156] width 42 height 6
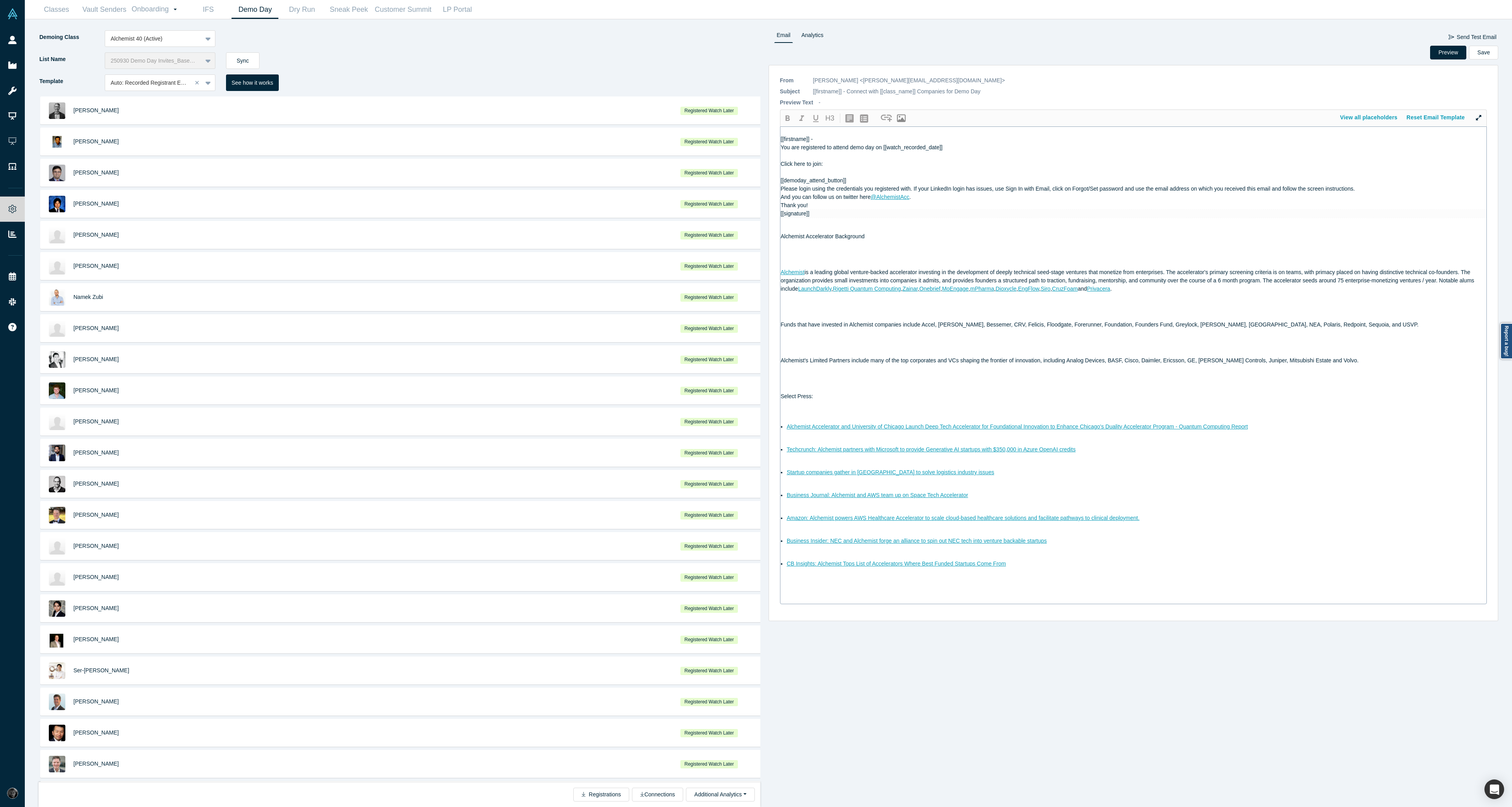
click at [782, 189] on span "Please login using the credentials you registered with. If your LinkedIn login …" at bounding box center [1068, 189] width 574 height 6
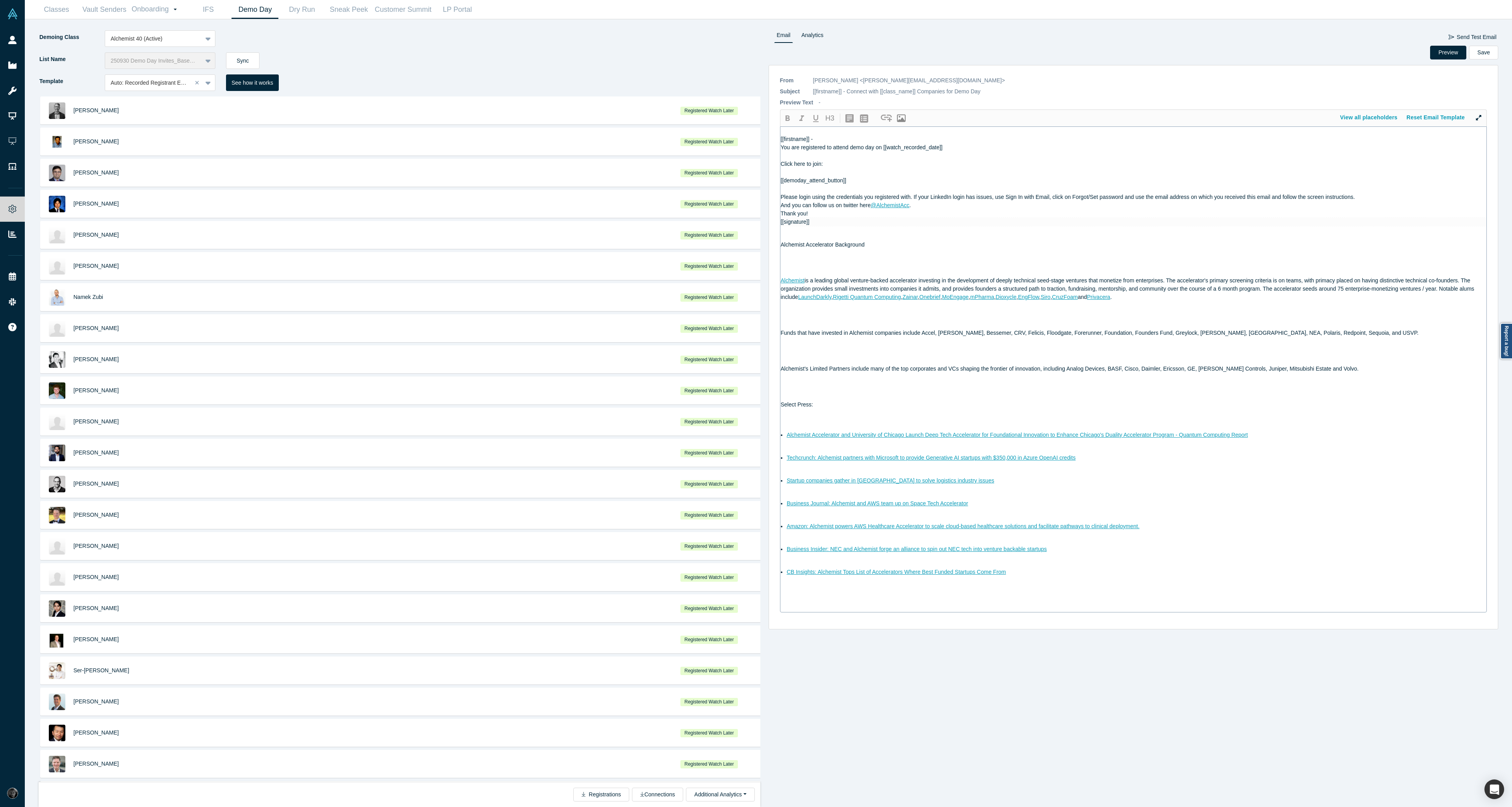
click at [781, 203] on span "And you can follow us on twitter here" at bounding box center [826, 205] width 90 height 6
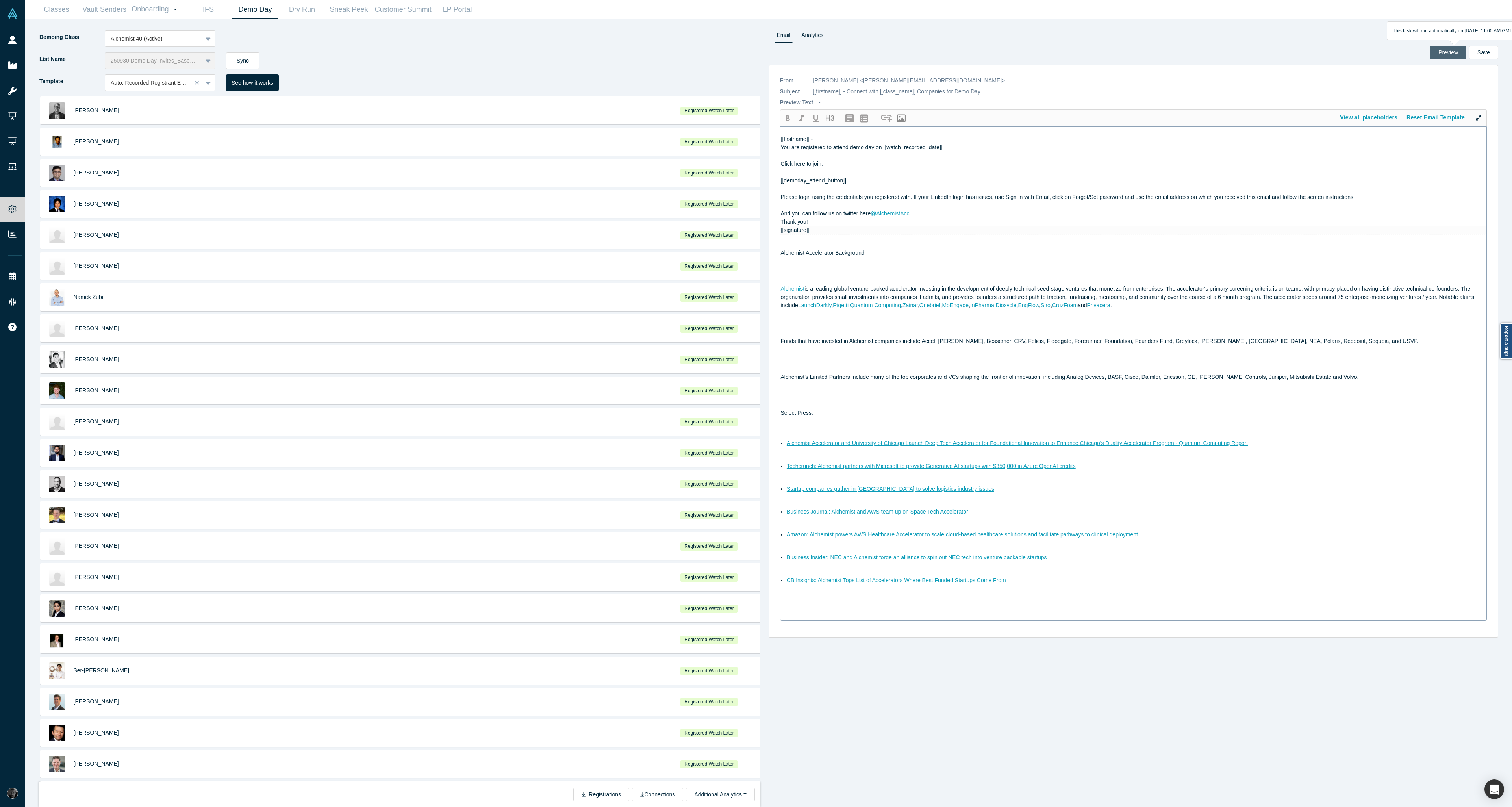
click at [1449, 55] on button "Preview" at bounding box center [1448, 52] width 36 height 14
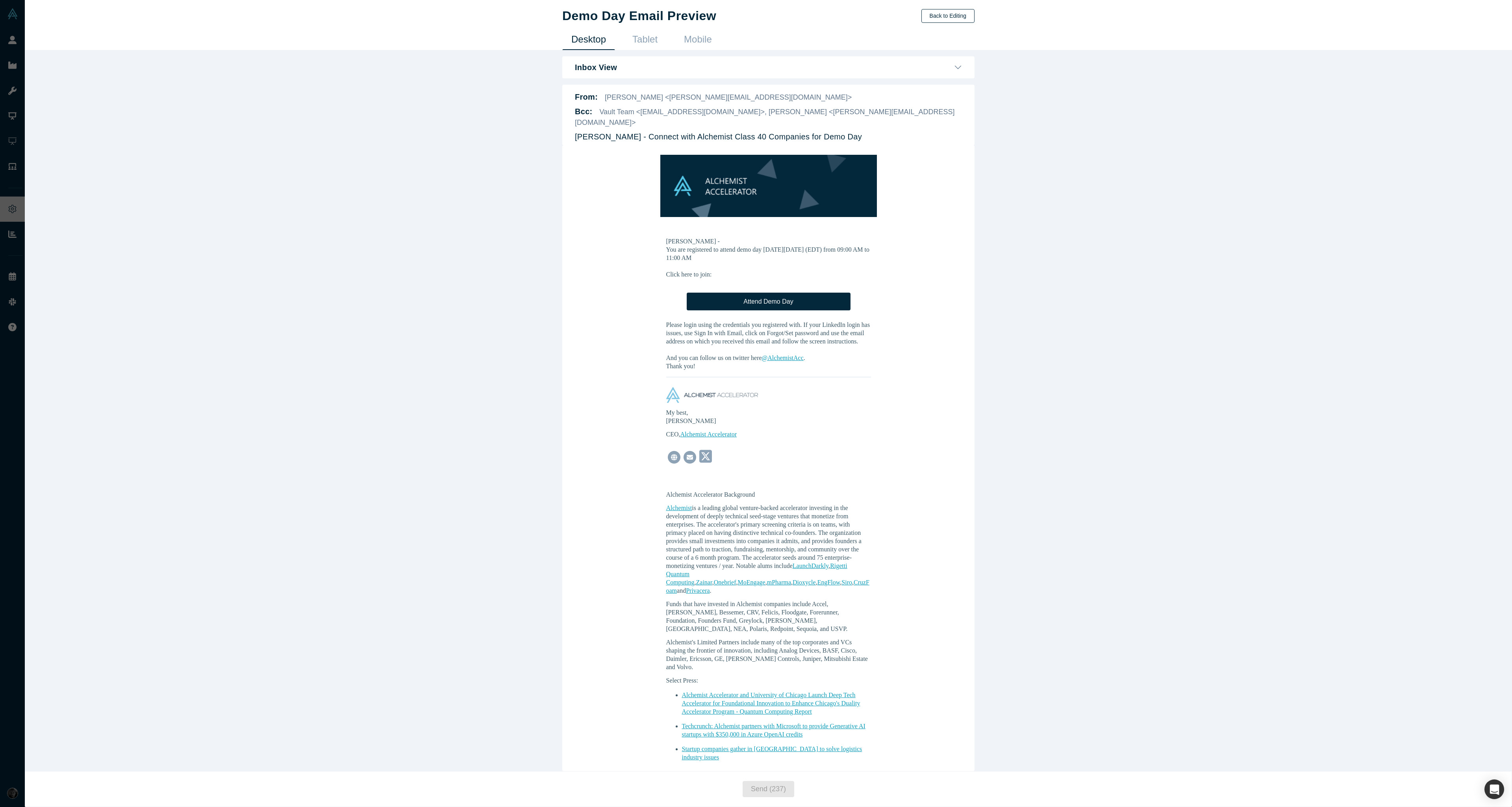
click at [941, 11] on button "Back to Editing" at bounding box center [948, 15] width 53 height 14
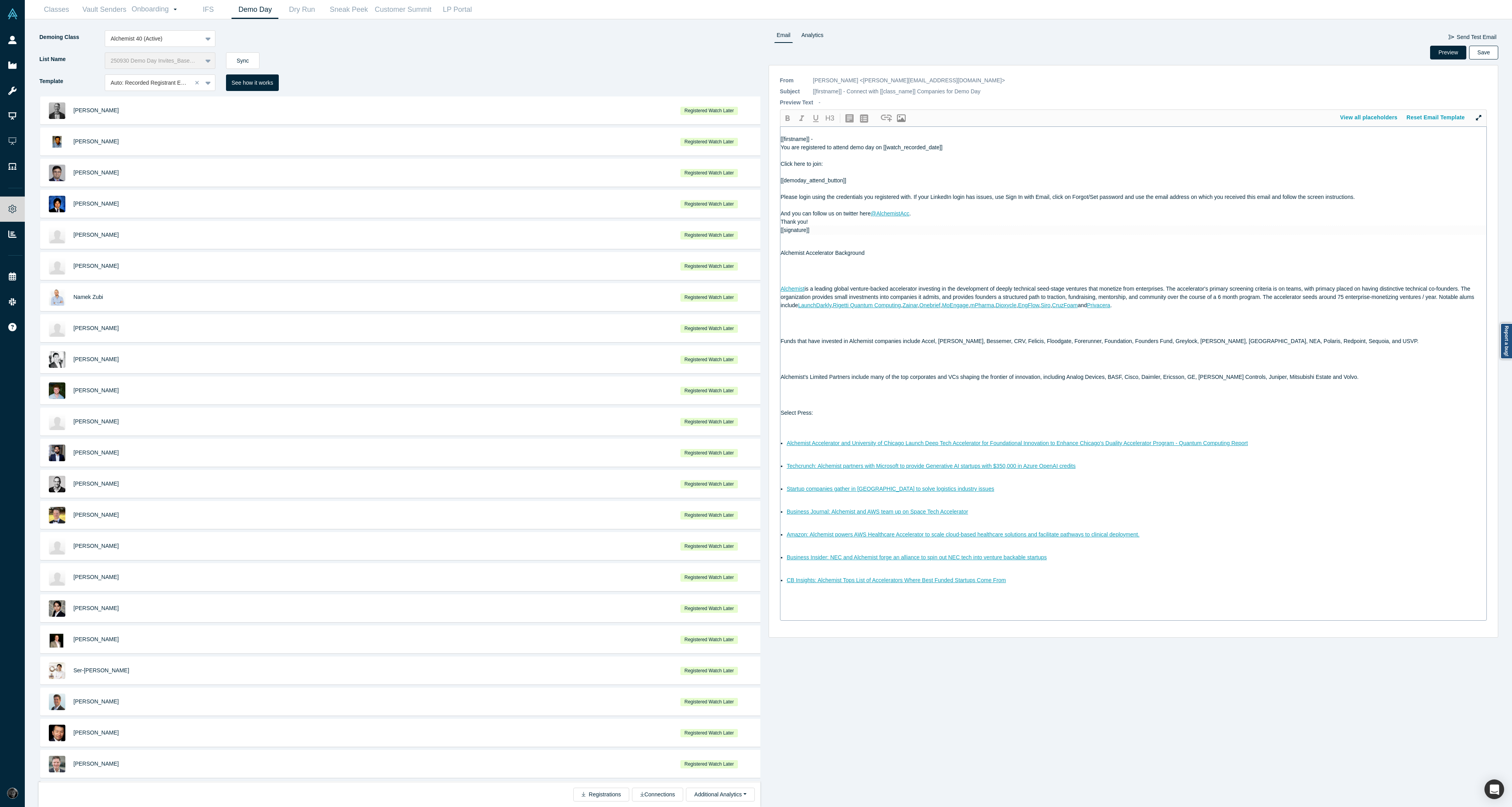
click at [1487, 52] on button "Save" at bounding box center [1483, 52] width 29 height 14
click at [149, 86] on div at bounding box center [149, 83] width 76 height 10
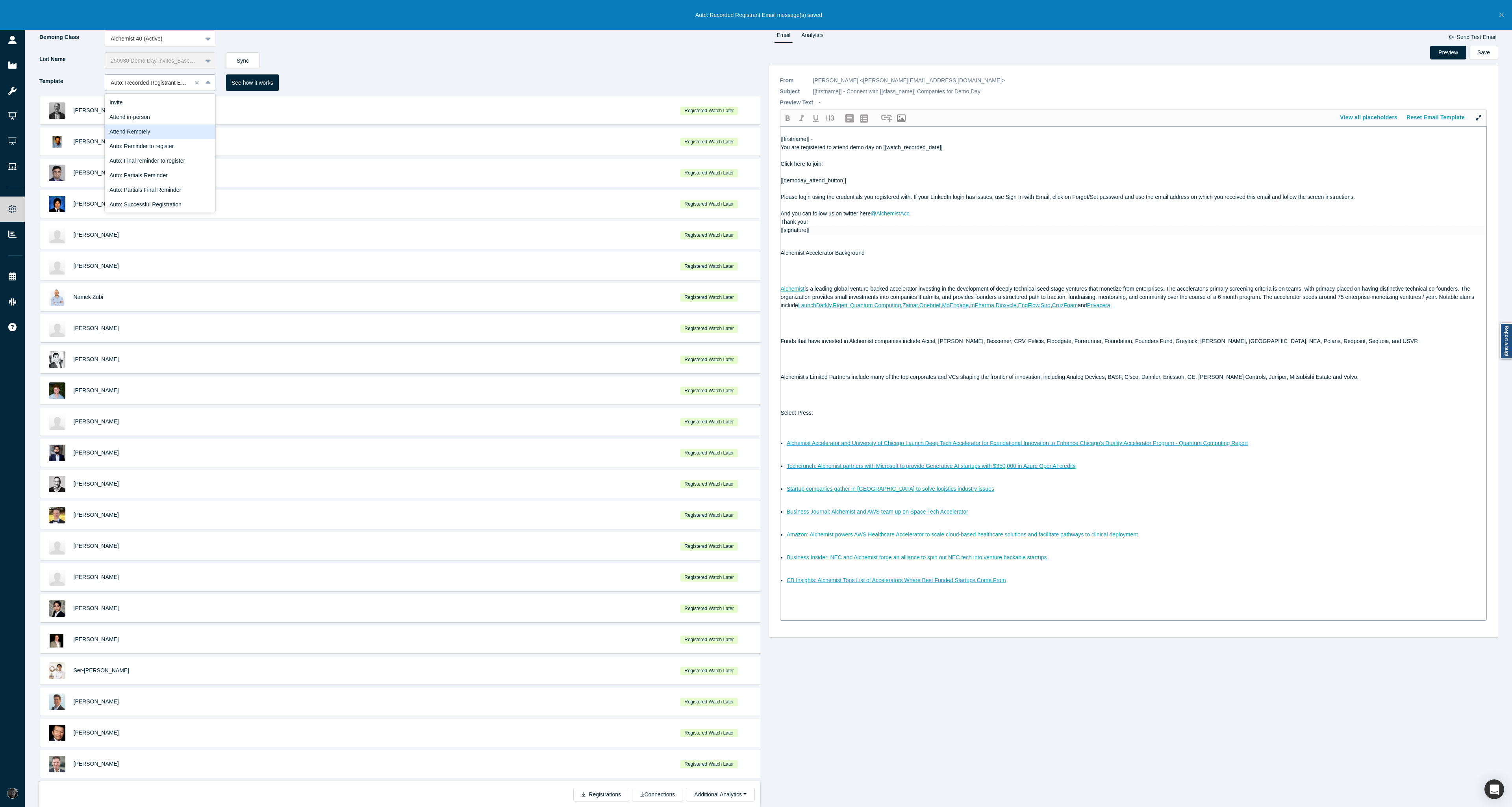
scroll to position [47, 0]
click at [164, 167] on div "Registrant Email" at bounding box center [160, 172] width 111 height 14
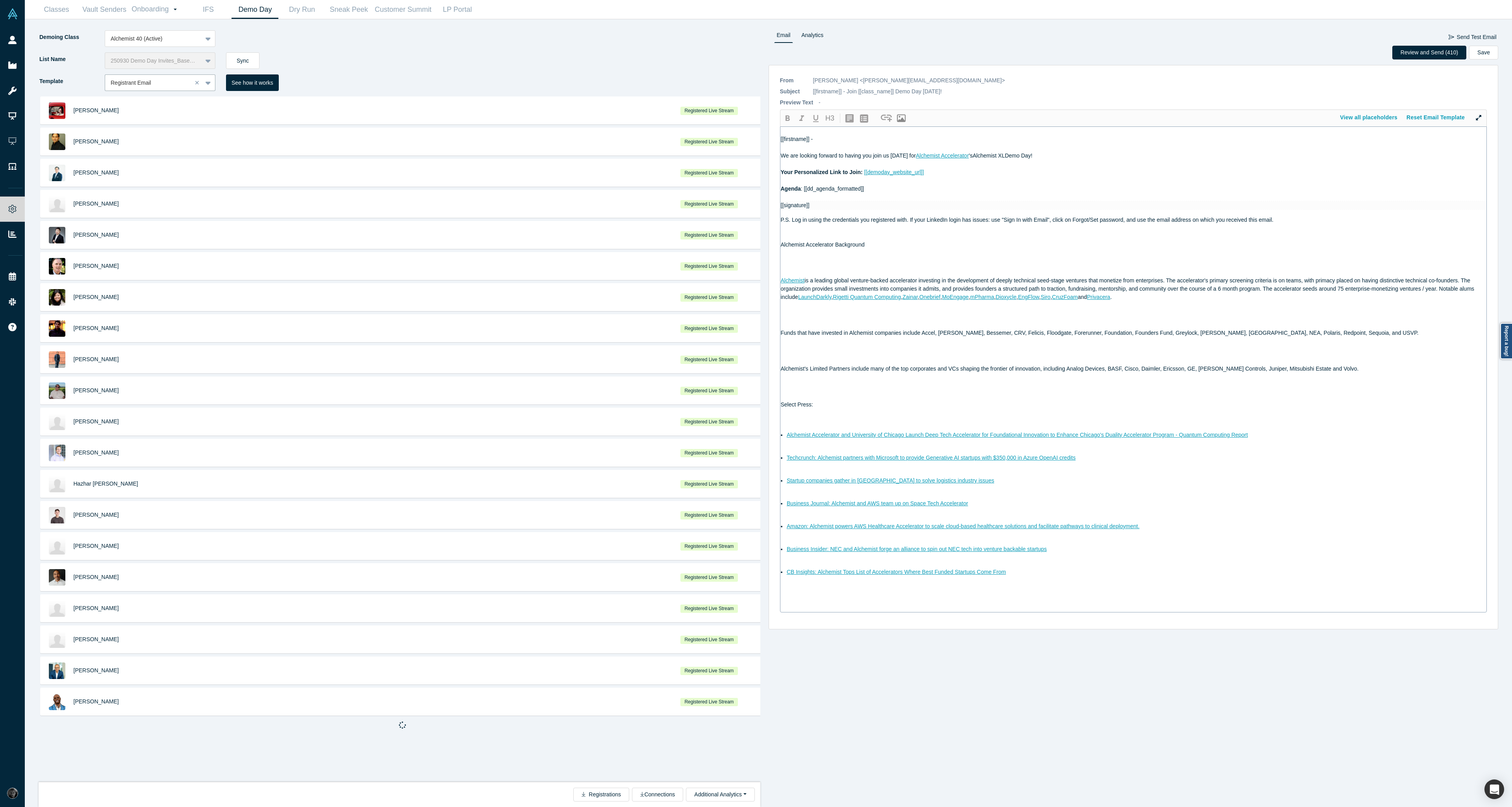
click at [863, 173] on span at bounding box center [864, 172] width 2 height 6
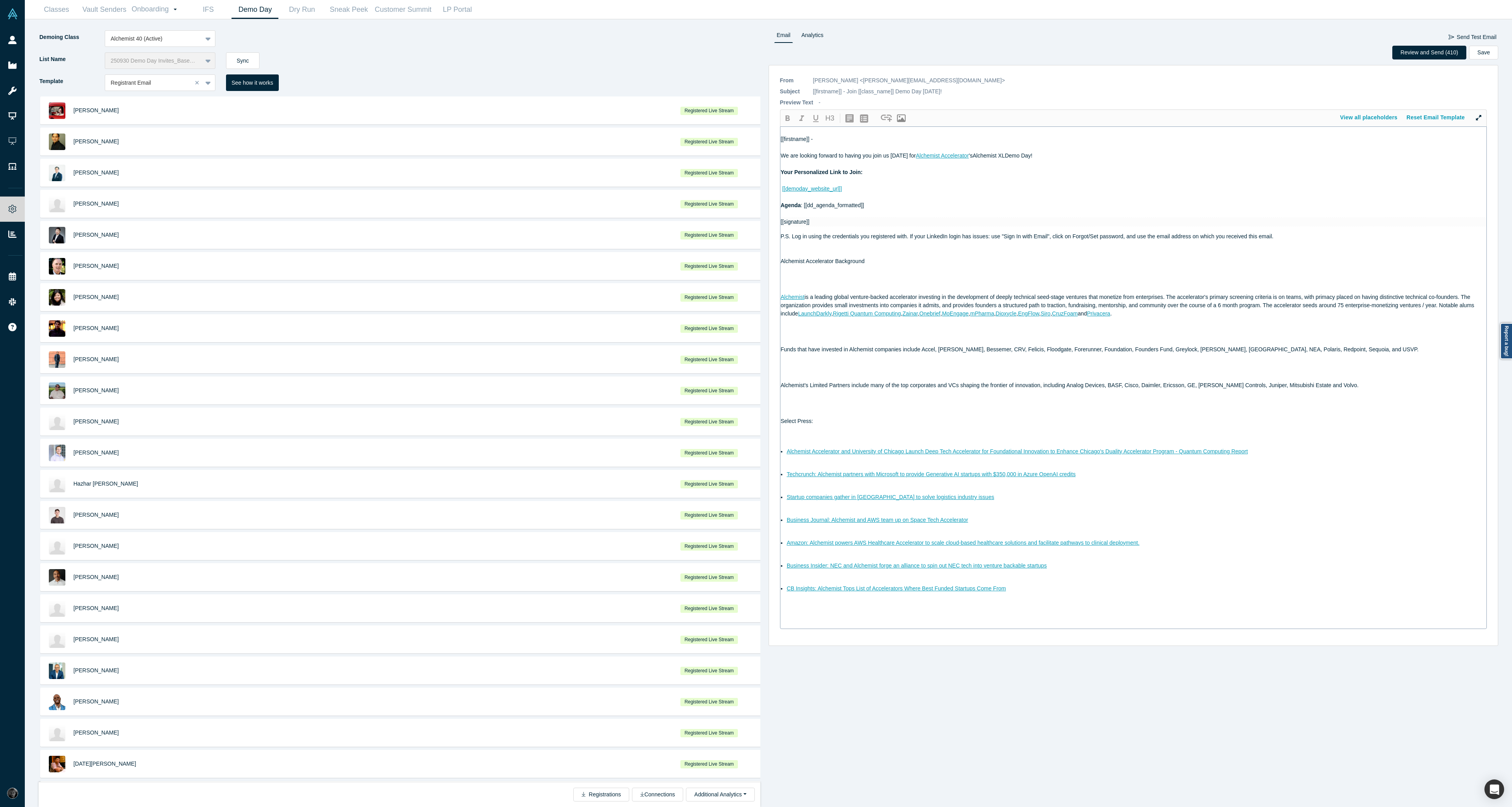
click at [864, 184] on div at bounding box center [1134, 181] width 706 height 8
click at [780, 182] on div "[[firstname]] - We are looking forward to having you join us [DATE] for Alchemi…" at bounding box center [1133, 378] width 706 height 502
click at [781, 183] on span "[[demoday_attend_button]]" at bounding box center [814, 181] width 66 height 6
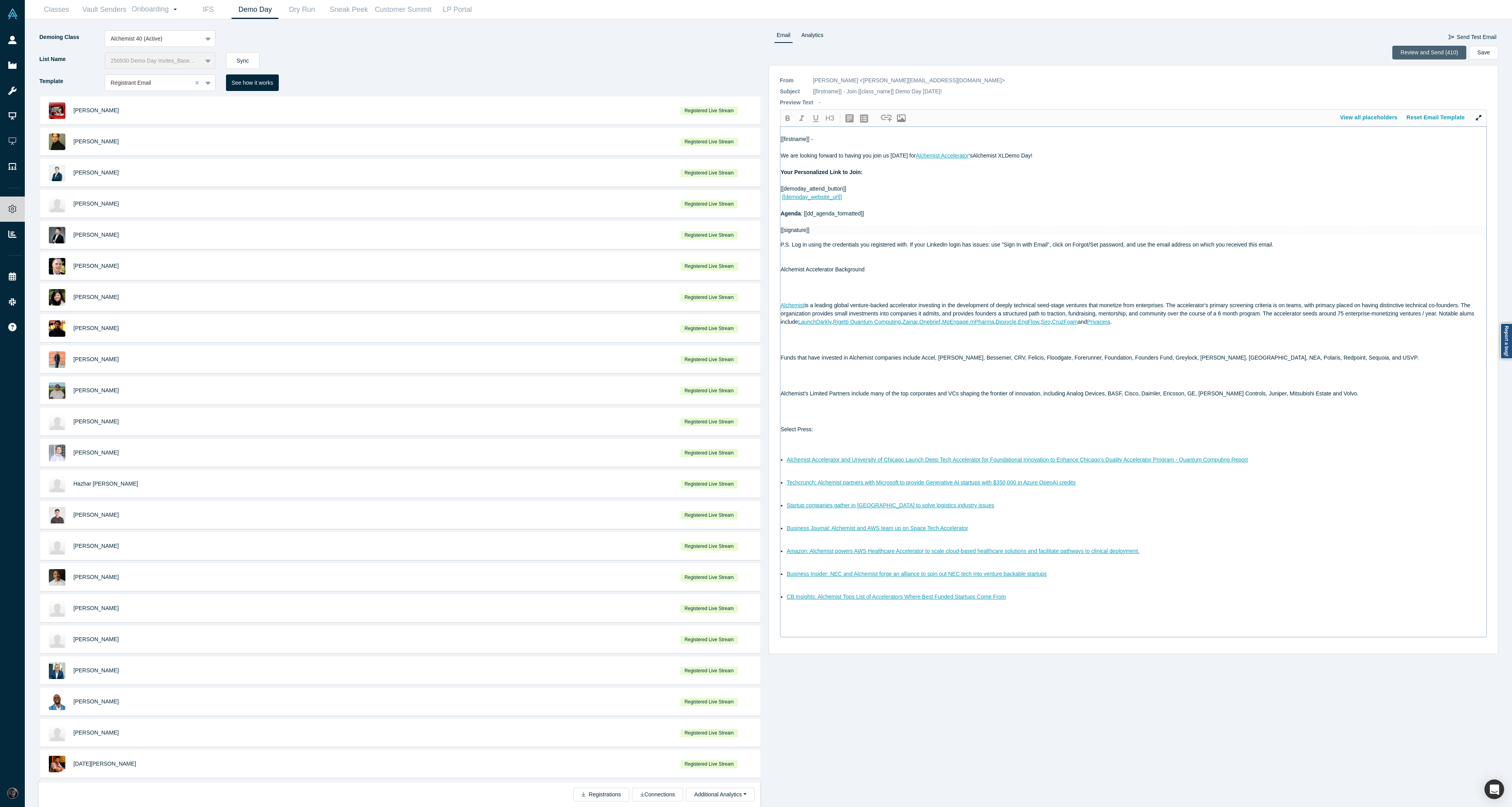
click at [1434, 53] on button "Review and Send (410)" at bounding box center [1429, 52] width 74 height 14
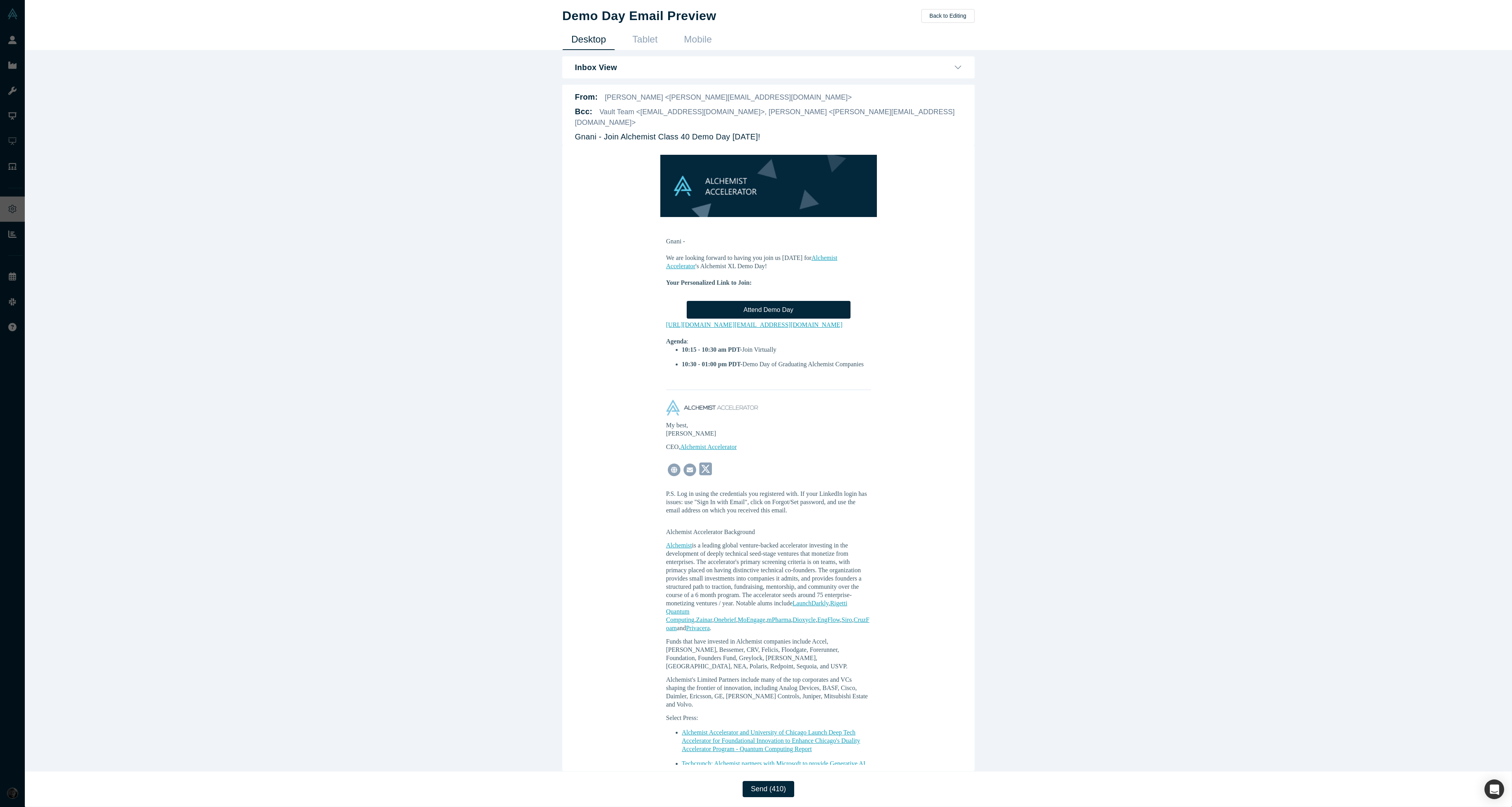
scroll to position [0, 0]
click at [952, 15] on button "Back to Editing" at bounding box center [948, 15] width 53 height 14
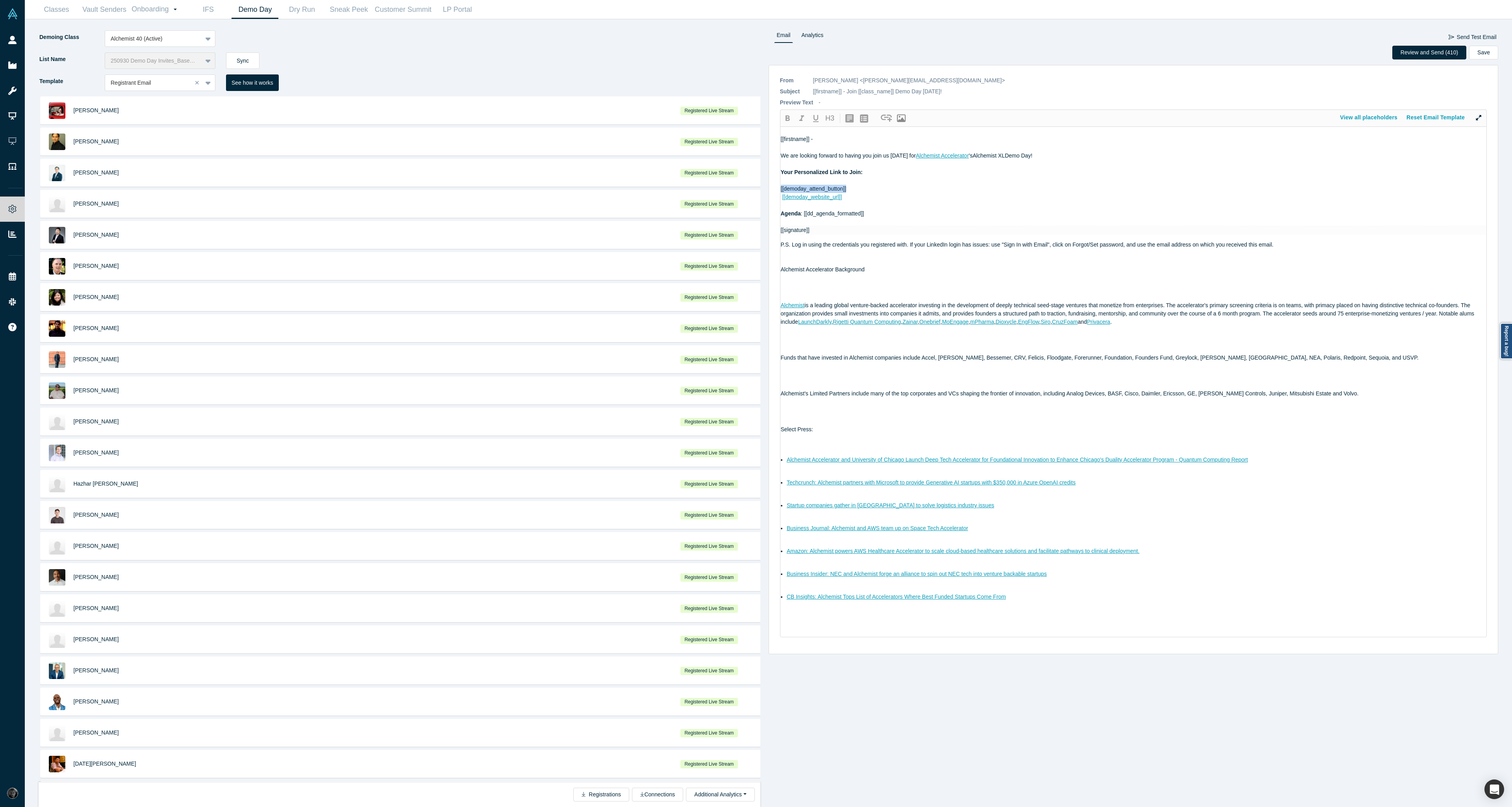
drag, startPoint x: 868, startPoint y: 186, endPoint x: 773, endPoint y: 190, distance: 95.1
click at [773, 190] on div "* From [PERSON_NAME] <[PERSON_NAME][EMAIL_ADDRESS][DOMAIN_NAME]> CC [PERSON_NAM…" at bounding box center [1134, 359] width 730 height 589
click at [851, 200] on div "[[demoday_website_url]]" at bounding box center [1134, 197] width 706 height 8
drag, startPoint x: 889, startPoint y: 194, endPoint x: 777, endPoint y: 197, distance: 112.0
click at [777, 197] on div "* From [PERSON_NAME] <[PERSON_NAME][EMAIL_ADDRESS][DOMAIN_NAME]> CC [PERSON_NAM…" at bounding box center [1134, 359] width 730 height 589
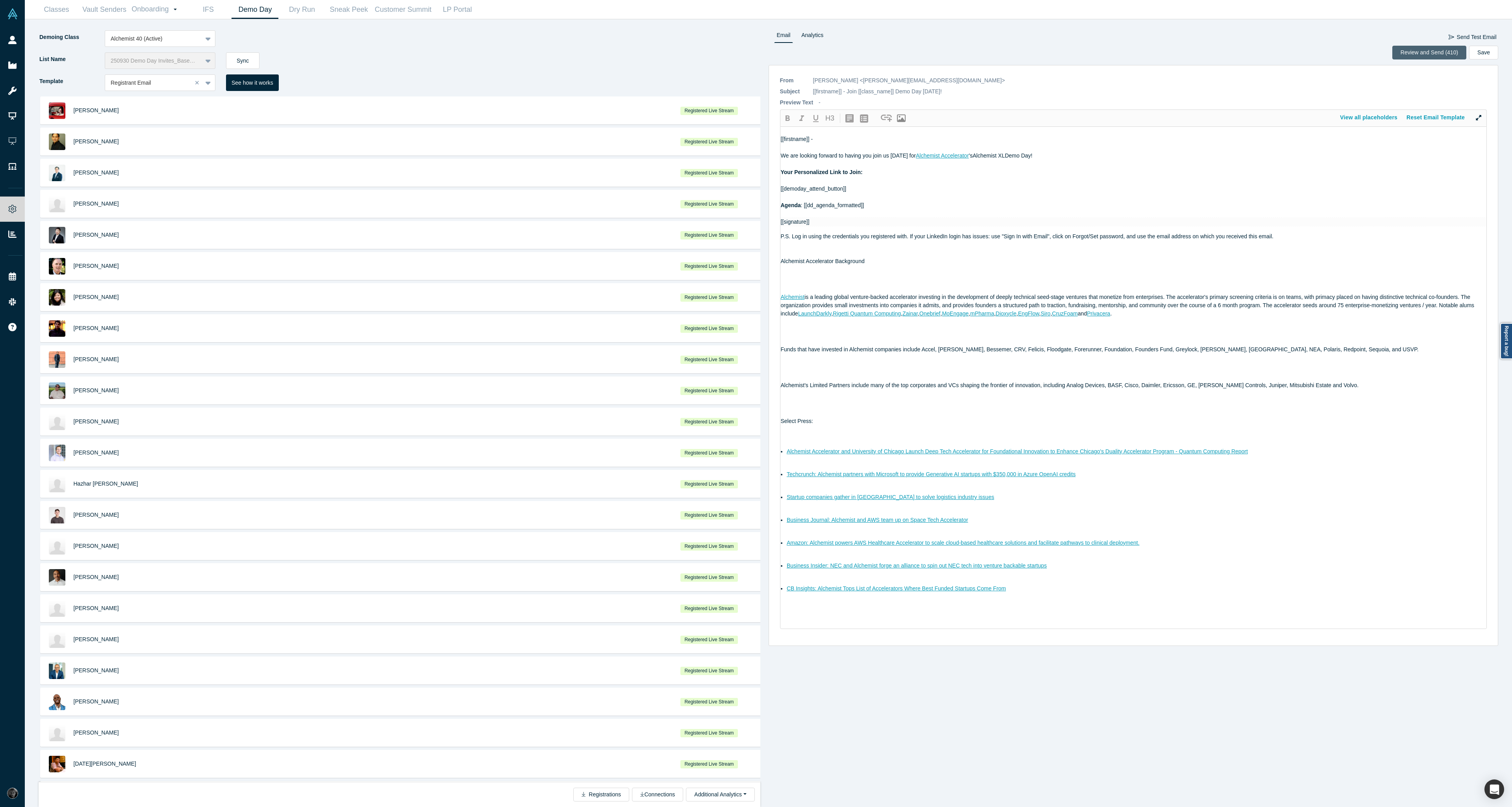
click at [1427, 52] on button "Review and Send (410)" at bounding box center [1429, 52] width 74 height 14
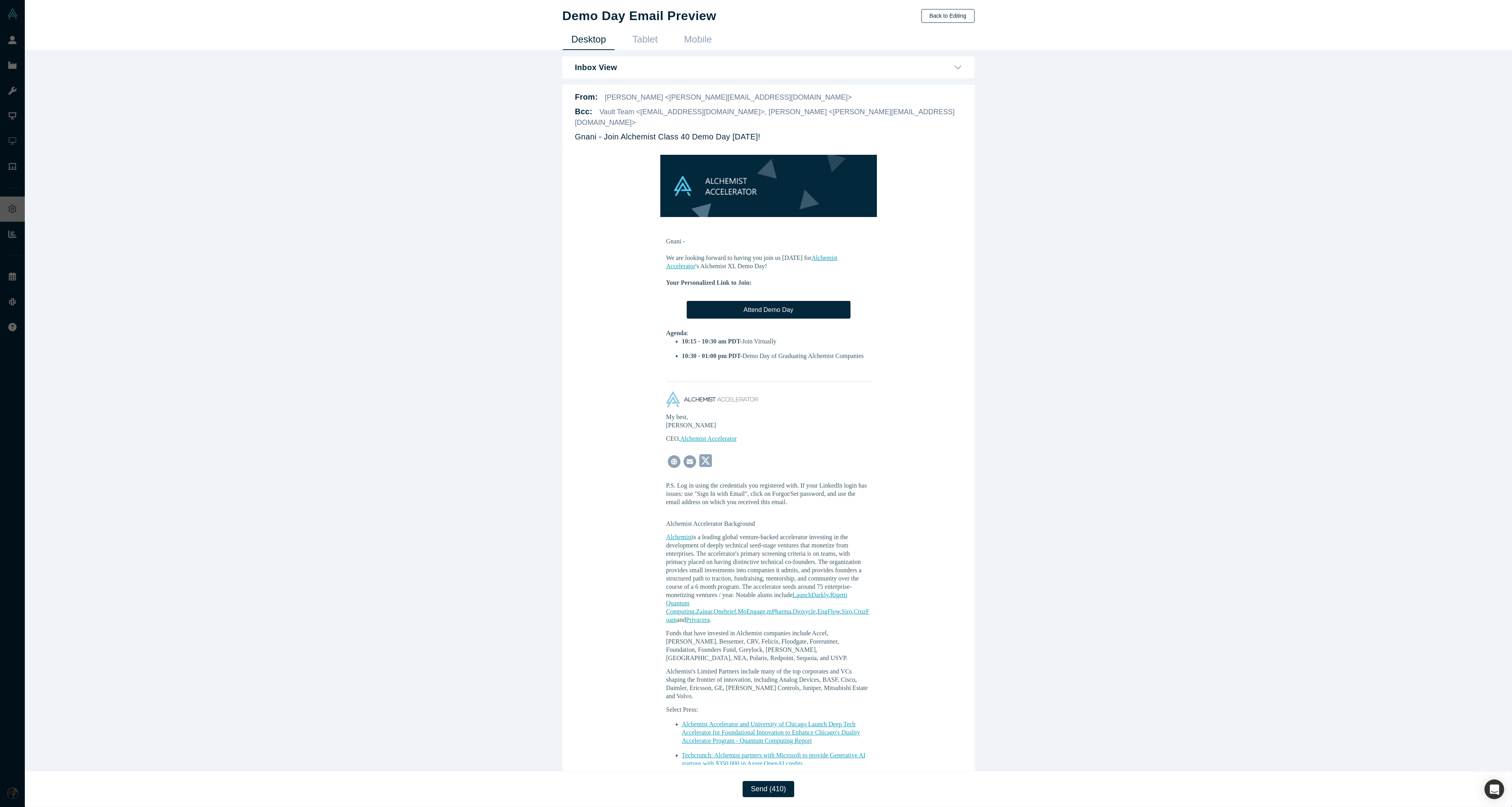
click at [954, 16] on button "Back to Editing" at bounding box center [948, 15] width 53 height 14
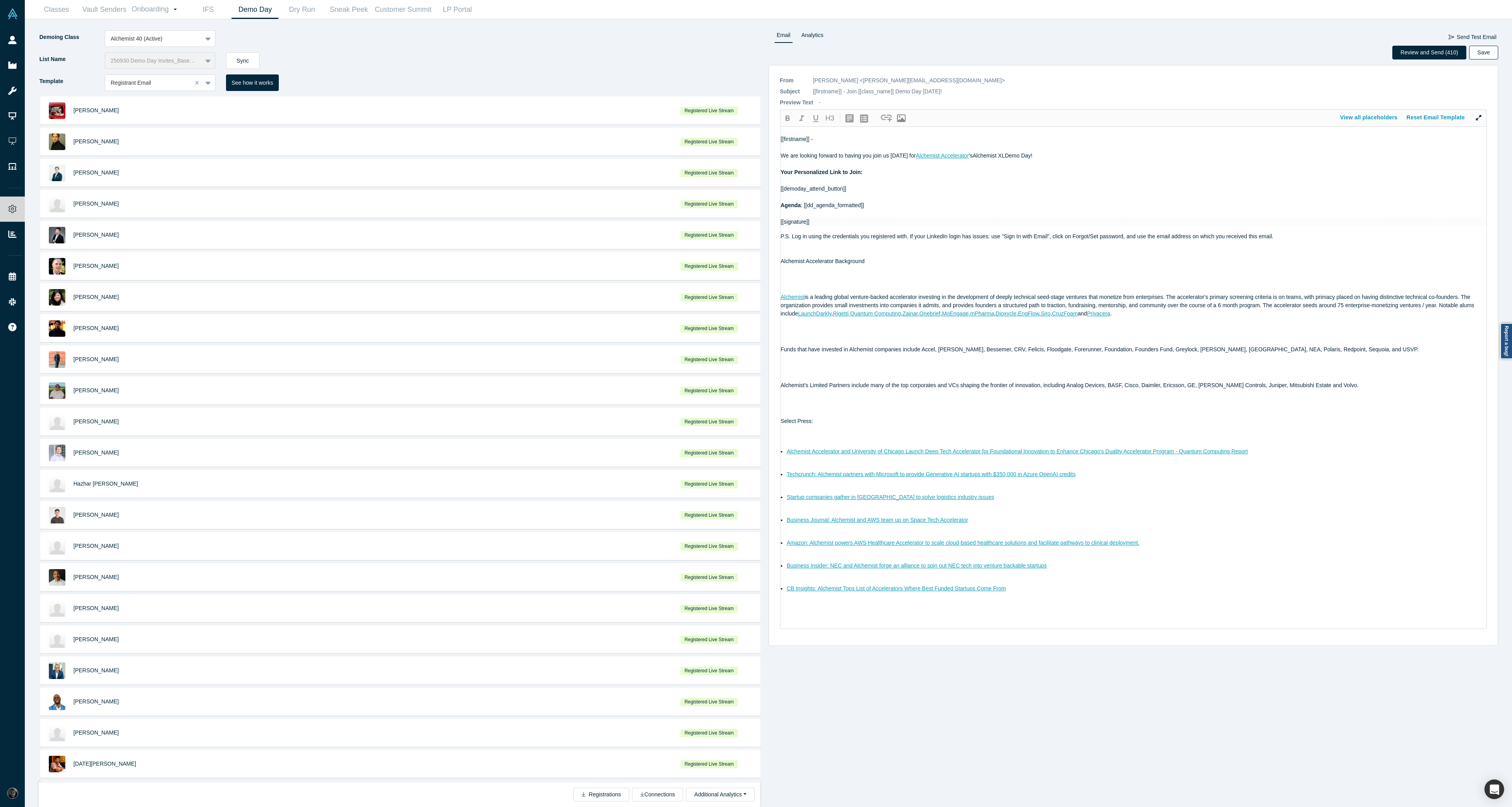
click at [1479, 52] on button "Save" at bounding box center [1483, 52] width 29 height 14
click at [1494, 51] on button "Save" at bounding box center [1483, 52] width 29 height 14
click at [166, 78] on div at bounding box center [149, 83] width 76 height 10
click at [156, 184] on div "Auto: Recorded Registrant Email" at bounding box center [160, 186] width 111 height 14
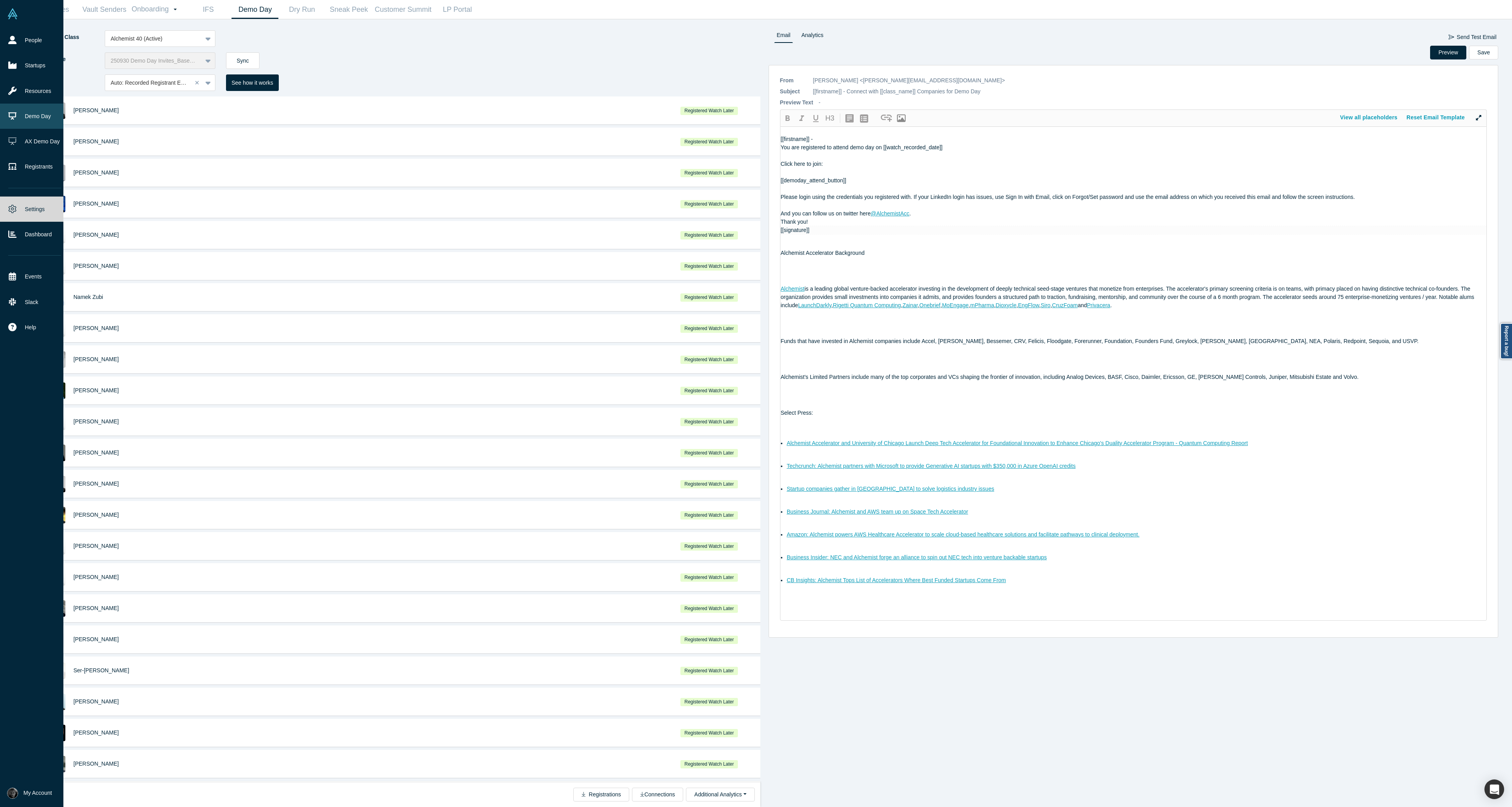
click at [30, 117] on link "Demo Day" at bounding box center [35, 116] width 69 height 25
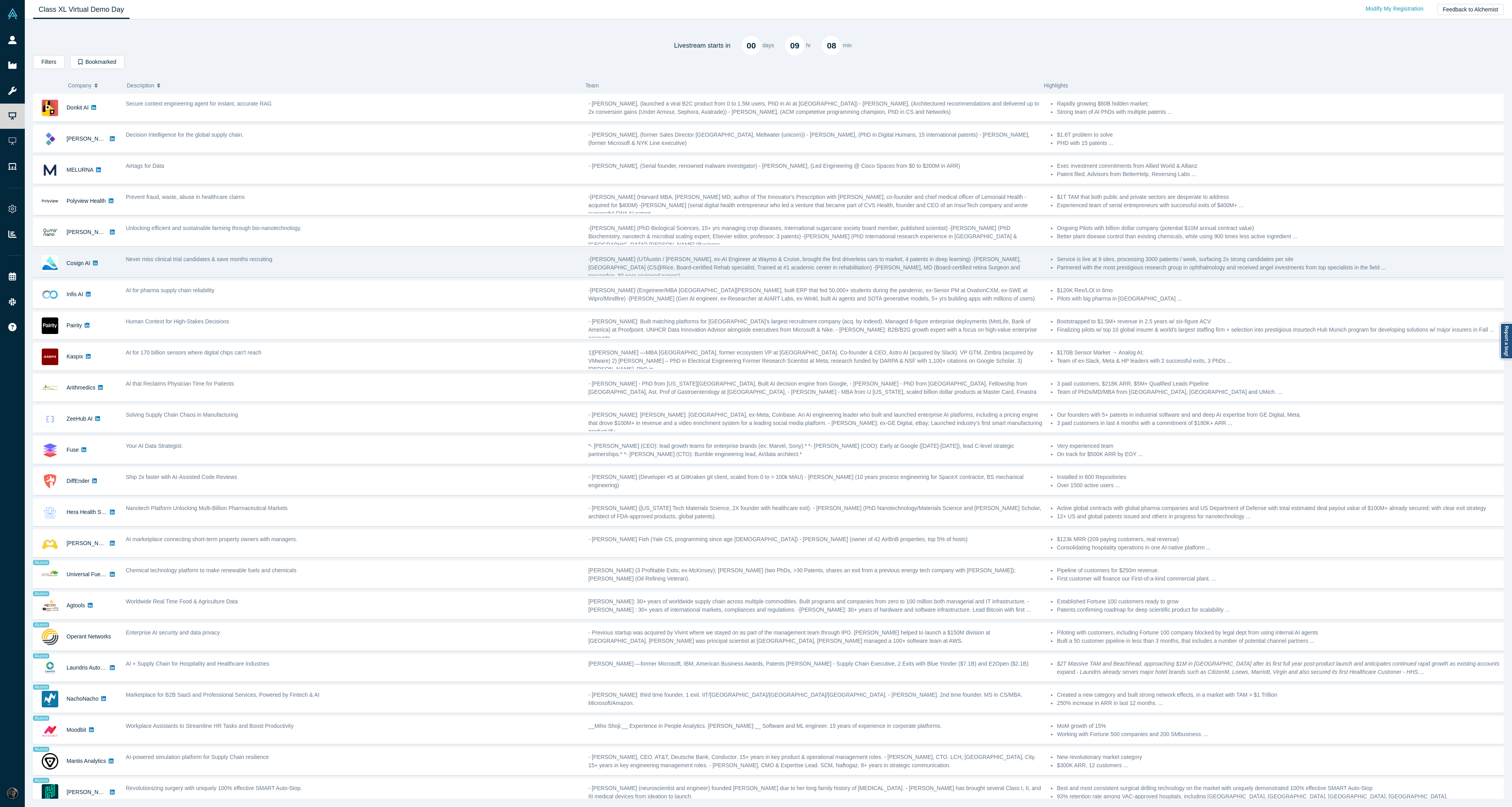
click at [315, 256] on div "Never miss clinical trial candidates & save months recruiting" at bounding box center [353, 260] width 455 height 8
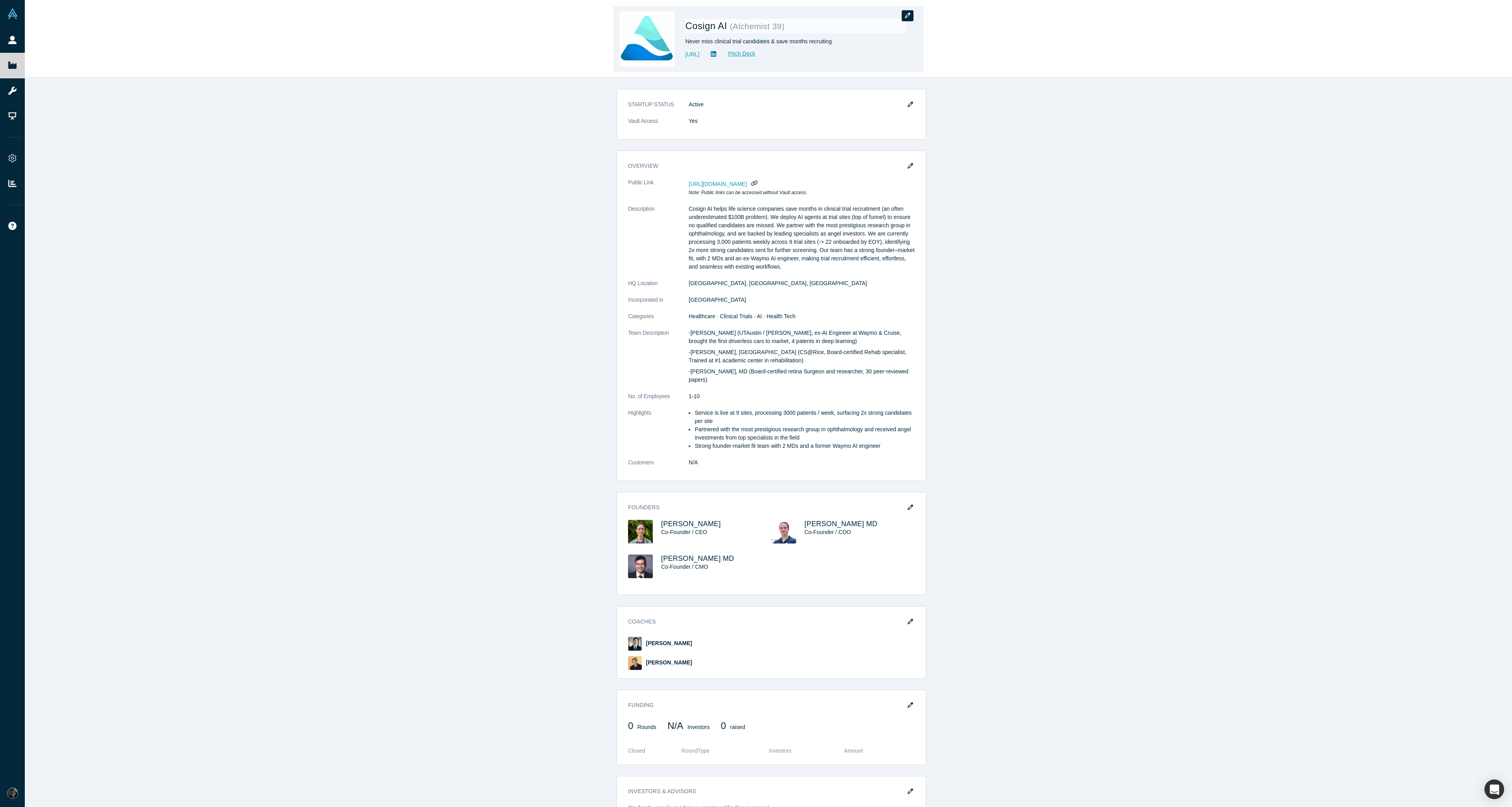
click at [909, 19] on button "button" at bounding box center [907, 16] width 12 height 11
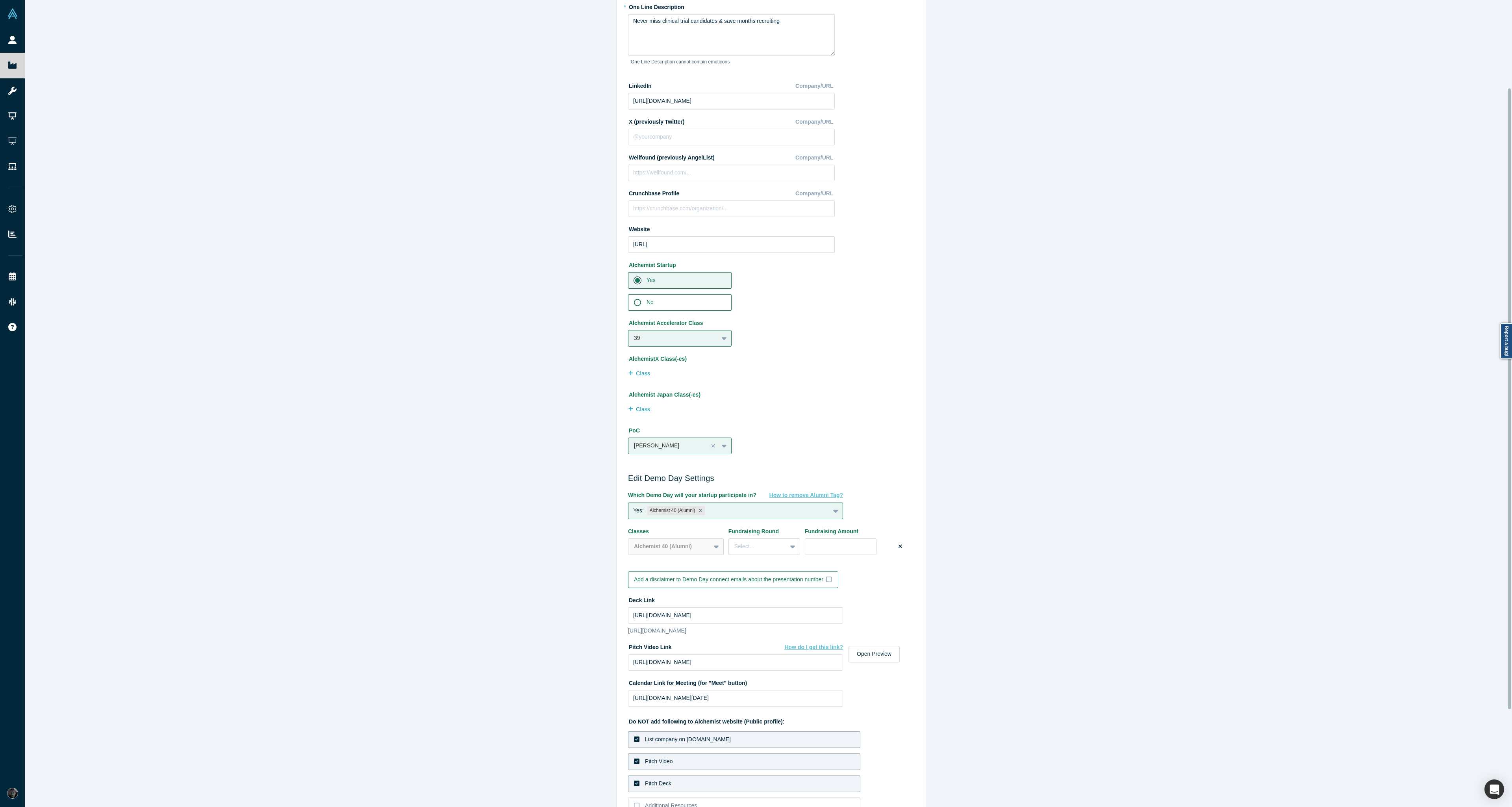
scroll to position [240, 0]
